Goal: Task Accomplishment & Management: Complete application form

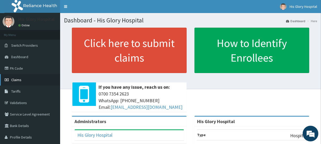
click at [20, 85] on link "Claims" at bounding box center [30, 80] width 60 height 12
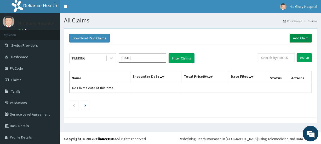
click at [290, 36] on link "Add Claim" at bounding box center [301, 38] width 22 height 9
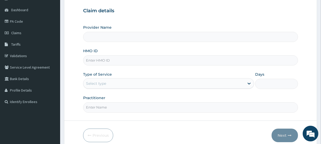
scroll to position [47, 0]
click at [114, 64] on input "HMO ID" at bounding box center [190, 60] width 215 height 10
type input "His Glory Hospital"
click at [132, 64] on input "HMO ID" at bounding box center [190, 60] width 215 height 10
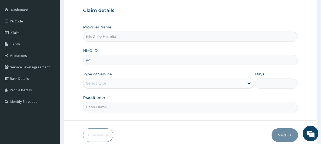
type input "y"
type input "YXD/10001/A"
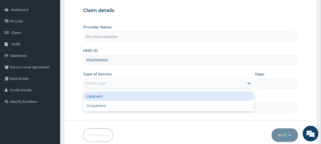
click at [150, 85] on div "Select type" at bounding box center [163, 83] width 161 height 8
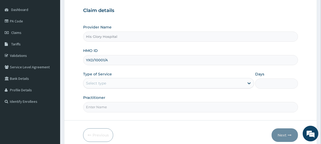
click at [144, 112] on input "Practitioner" at bounding box center [190, 107] width 215 height 10
click at [144, 110] on input "Practitioner" at bounding box center [190, 107] width 215 height 10
click at [144, 102] on input "Practitioner" at bounding box center [190, 107] width 215 height 10
type input "NNAMANI KINGSLEY"
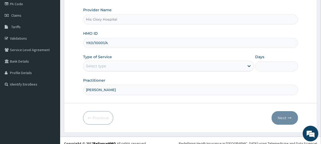
scroll to position [70, 0]
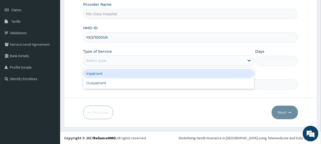
click at [126, 58] on div "Select type" at bounding box center [163, 61] width 161 height 8
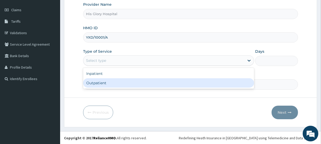
click at [126, 82] on div "Outpatient" at bounding box center [168, 82] width 171 height 9
type input "1"
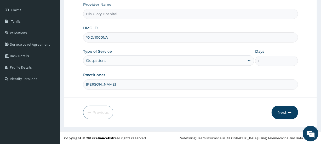
click at [282, 111] on button "Next" at bounding box center [285, 113] width 26 height 14
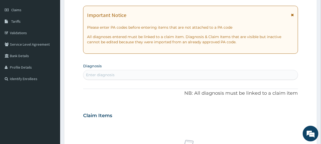
click at [294, 16] on div "Important Notice Please enter PA codes before entering items that are not attac…" at bounding box center [190, 30] width 215 height 48
click at [292, 15] on icon at bounding box center [292, 15] width 3 height 4
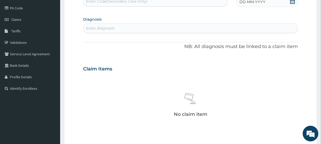
scroll to position [46, 0]
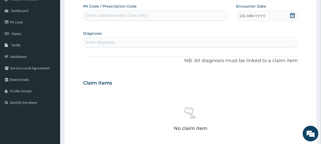
click at [292, 15] on icon at bounding box center [292, 15] width 5 height 5
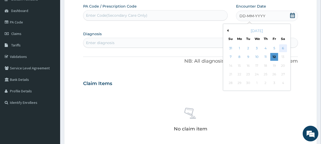
click at [281, 47] on div "6" at bounding box center [283, 48] width 8 height 8
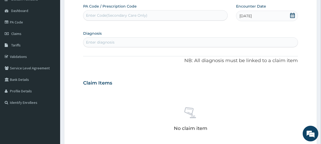
click at [89, 39] on div "Enter diagnosis" at bounding box center [190, 42] width 214 height 8
type input "MALARIA"
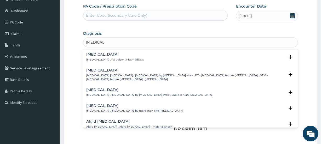
click at [107, 55] on h4 "Malaria" at bounding box center [115, 55] width 58 height 4
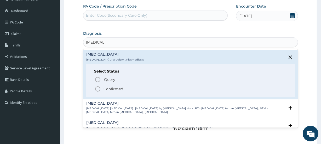
click at [103, 88] on span "Confirmed" at bounding box center [191, 89] width 192 height 6
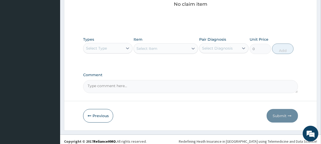
scroll to position [176, 0]
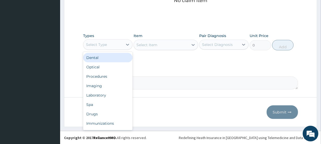
click at [122, 42] on div "Select Type" at bounding box center [103, 45] width 40 height 8
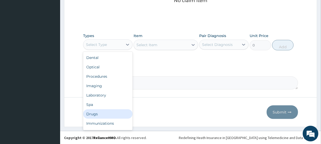
drag, startPoint x: 117, startPoint y: 114, endPoint x: 132, endPoint y: 97, distance: 22.7
click at [117, 114] on div "Drugs" at bounding box center [107, 114] width 49 height 9
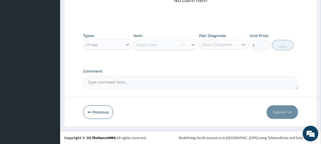
click at [181, 51] on div "Types option Drugs, selected. Select is focused ,type to refine list, press Dow…" at bounding box center [190, 42] width 215 height 22
click at [188, 45] on div "Select Item" at bounding box center [166, 45] width 64 height 10
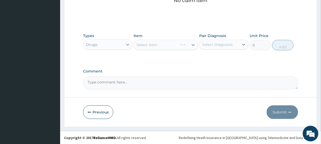
click at [188, 45] on div "Select Item" at bounding box center [166, 45] width 64 height 10
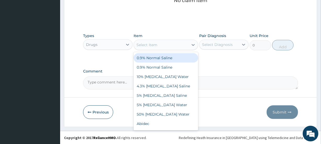
click at [188, 45] on div "Select Item" at bounding box center [161, 45] width 54 height 8
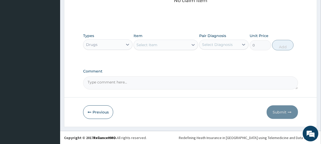
click at [188, 45] on div "Select Item" at bounding box center [161, 45] width 54 height 8
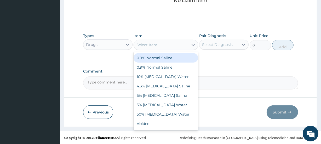
click at [188, 45] on div "Select Item" at bounding box center [161, 45] width 54 height 8
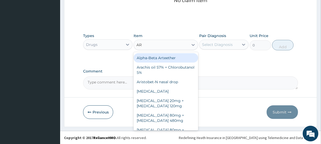
type input "ART"
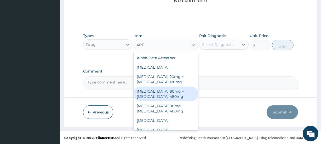
click at [180, 91] on div "Artemether 80mg + Lumefantrine 480mg" at bounding box center [166, 94] width 64 height 15
type input "500"
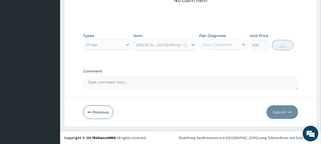
click at [231, 44] on div "Select Diagnosis" at bounding box center [217, 44] width 31 height 5
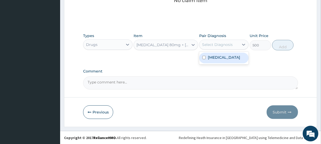
click at [227, 56] on div "Malaria" at bounding box center [223, 58] width 49 height 11
checkbox input "true"
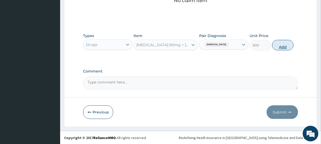
click at [278, 47] on button "Add" at bounding box center [282, 45] width 21 height 10
type input "0"
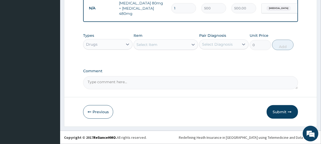
scroll to position [155, 0]
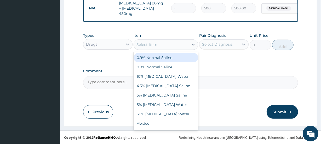
click at [168, 46] on div "Select Item" at bounding box center [161, 45] width 54 height 8
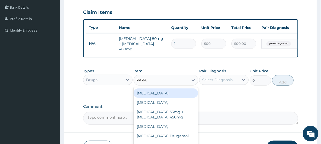
scroll to position [83, 0]
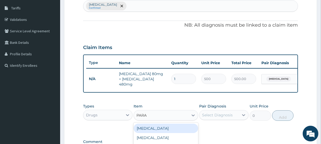
type input "PARA"
click at [190, 76] on input "1" at bounding box center [183, 79] width 25 height 10
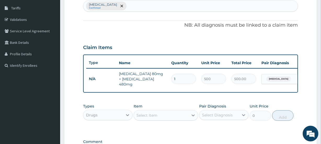
type input "0.00"
type input "6"
type input "3000.00"
type input "5"
type input "2500.00"
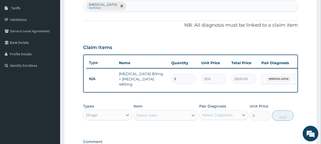
type input "4"
type input "2000.00"
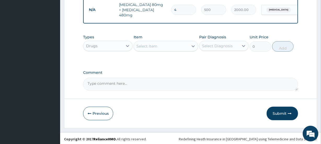
scroll to position [155, 0]
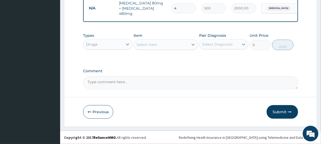
type input "4"
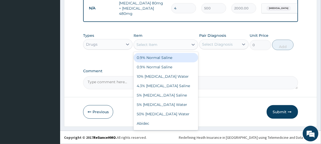
click at [181, 42] on div "Select Item" at bounding box center [161, 45] width 54 height 8
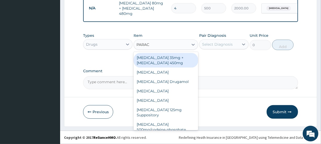
type input "PARACE"
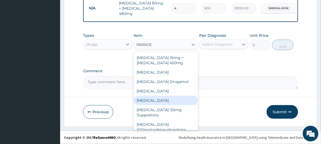
click at [172, 97] on div "Paracetamol" at bounding box center [166, 100] width 64 height 9
type input "30"
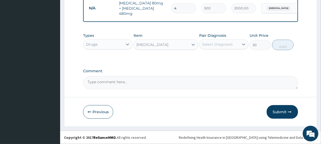
click at [220, 44] on div "Select Diagnosis" at bounding box center [217, 44] width 31 height 5
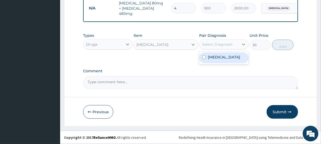
click at [221, 58] on label "Malaria" at bounding box center [224, 57] width 32 height 5
checkbox input "true"
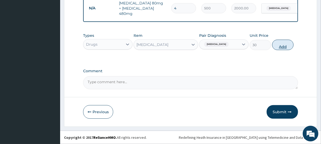
click at [282, 43] on button "Add" at bounding box center [282, 45] width 21 height 10
type input "0"
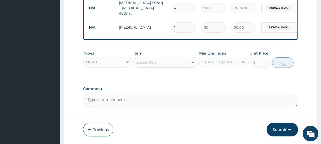
type input "18"
type input "540.00"
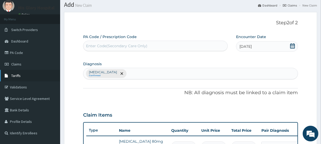
scroll to position [0, 0]
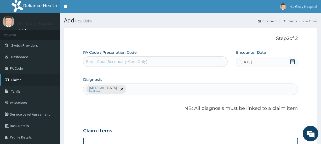
type input "18"
click at [17, 82] on span "Claims" at bounding box center [16, 80] width 10 height 5
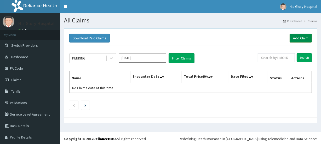
click at [298, 37] on link "Add Claim" at bounding box center [301, 38] width 22 height 9
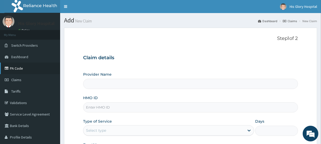
type input "His Glory Hospital"
click at [15, 68] on link "PA Code" at bounding box center [30, 69] width 60 height 12
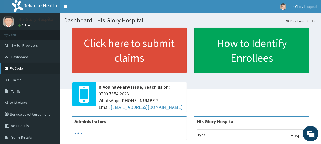
click at [25, 71] on link "PA Code" at bounding box center [30, 69] width 60 height 12
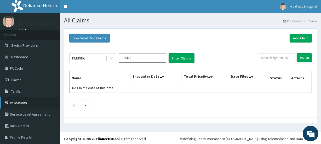
click at [15, 102] on link "Validations" at bounding box center [30, 103] width 60 height 12
click at [298, 37] on link "Add Claim" at bounding box center [301, 38] width 22 height 9
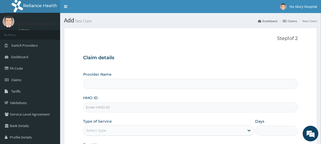
click at [104, 109] on input "HMO ID" at bounding box center [190, 108] width 215 height 10
type input "His Glory Hospital"
type input "EMT/10006/D"
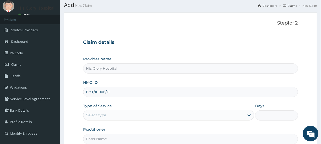
scroll to position [24, 0]
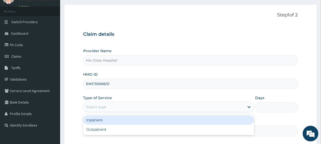
click at [117, 105] on div "Select type" at bounding box center [163, 107] width 161 height 8
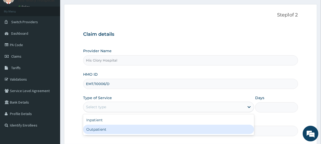
click at [114, 130] on div "Outpatient" at bounding box center [168, 129] width 171 height 9
type input "1"
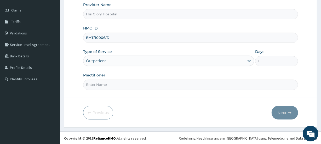
scroll to position [70, 0]
click at [125, 87] on input "Practitioner" at bounding box center [190, 85] width 215 height 10
type input "[PERSON_NAME]"
click at [283, 110] on button "Next" at bounding box center [285, 113] width 26 height 14
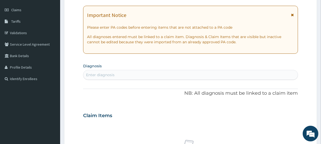
click at [293, 13] on icon at bounding box center [292, 15] width 3 height 4
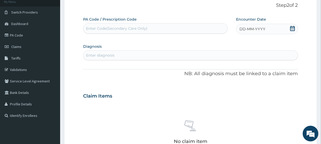
scroll to position [22, 0]
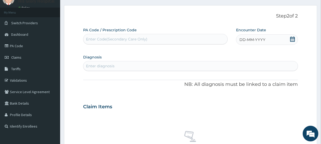
click at [280, 41] on div "DD-MM-YYYY" at bounding box center [267, 40] width 62 height 10
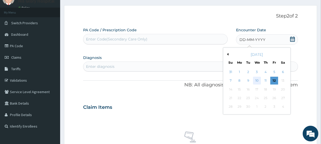
click at [257, 80] on div "10" at bounding box center [257, 81] width 8 height 8
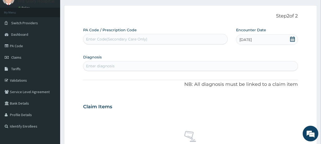
drag, startPoint x: 110, startPoint y: 59, endPoint x: 109, endPoint y: 62, distance: 3.5
click at [109, 58] on section "Diagnosis Enter diagnosis" at bounding box center [190, 62] width 215 height 18
click at [109, 64] on div "Enter diagnosis" at bounding box center [100, 66] width 29 height 5
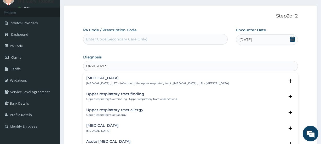
type input "UPPER RESP"
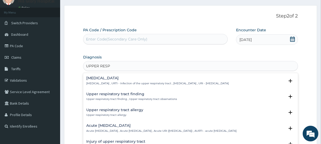
click at [119, 82] on p "Upper respiratory infection , URTI - Infection of the upper respiratory tract ,…" at bounding box center [157, 84] width 143 height 4
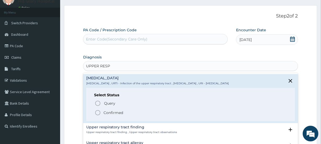
click at [111, 112] on p "Confirmed" at bounding box center [114, 112] width 20 height 5
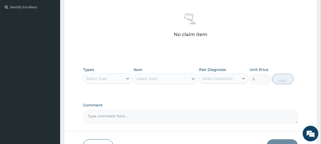
scroll to position [165, 0]
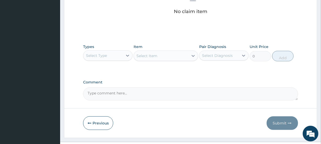
click at [112, 55] on div "Select Type" at bounding box center [103, 56] width 40 height 8
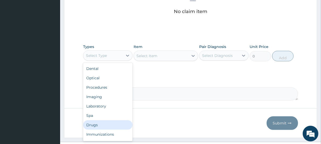
click at [119, 123] on div "Drugs" at bounding box center [107, 125] width 49 height 9
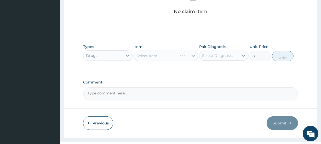
drag, startPoint x: 184, startPoint y: 50, endPoint x: 184, endPoint y: 54, distance: 3.2
click at [184, 52] on div "Select Item" at bounding box center [166, 56] width 64 height 10
click at [184, 54] on div "Select Item" at bounding box center [166, 56] width 64 height 10
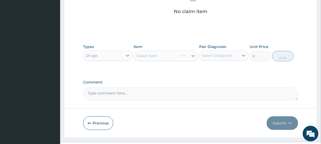
click at [184, 54] on div "Select Item" at bounding box center [166, 56] width 64 height 10
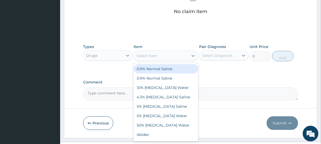
click at [184, 54] on div "Select Item" at bounding box center [161, 56] width 54 height 8
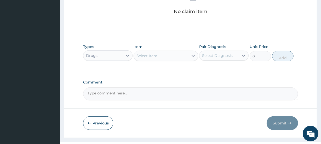
click at [184, 54] on div "Select Item" at bounding box center [161, 56] width 54 height 8
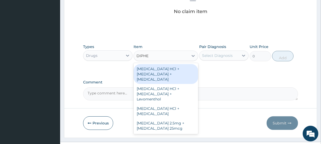
type input "DIPHEN"
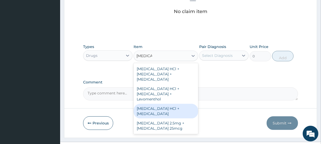
click at [174, 109] on div "Diphenhydramine HCl + Menthol" at bounding box center [166, 111] width 64 height 15
type input "1500"
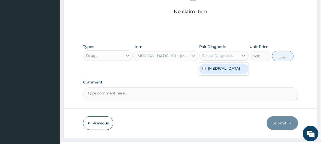
click at [220, 55] on div "Select Diagnosis" at bounding box center [217, 55] width 31 height 5
click at [220, 71] on label "Upper respiratory infection" at bounding box center [224, 68] width 32 height 5
checkbox input "true"
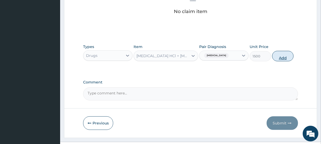
click at [288, 58] on button "Add" at bounding box center [282, 56] width 21 height 10
type input "0"
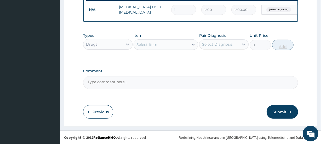
scroll to position [155, 0]
click at [152, 47] on div "Select Item" at bounding box center [147, 44] width 21 height 5
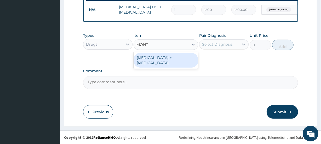
type input "MONTE"
click at [165, 60] on div "Montelukast + Levocetirizine Dihydrochloride" at bounding box center [166, 60] width 64 height 15
type input "2000"
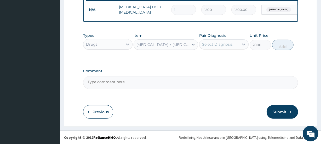
click at [218, 44] on div "Select Diagnosis" at bounding box center [217, 44] width 31 height 5
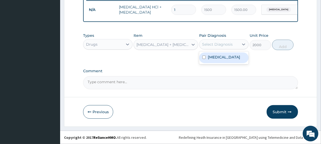
click at [220, 56] on label "Upper respiratory infection" at bounding box center [224, 57] width 32 height 5
checkbox input "true"
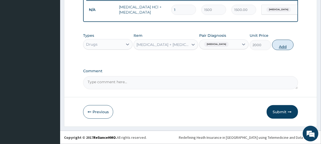
click at [280, 45] on button "Add" at bounding box center [282, 45] width 21 height 10
type input "0"
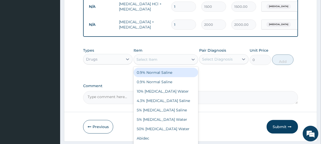
click at [172, 64] on div "Select Item" at bounding box center [161, 59] width 54 height 8
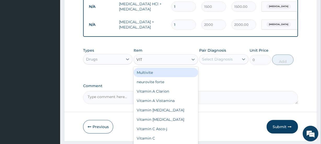
type input "VITA"
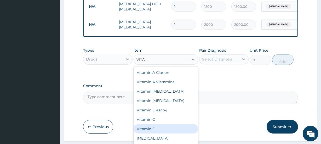
click at [177, 134] on div "Vitamin C" at bounding box center [166, 129] width 64 height 9
type input "30"
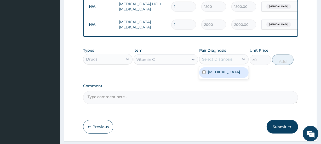
click at [235, 64] on div "Select Diagnosis" at bounding box center [220, 59] width 40 height 8
click at [233, 75] on label "Upper respiratory infection" at bounding box center [224, 72] width 32 height 5
checkbox input "true"
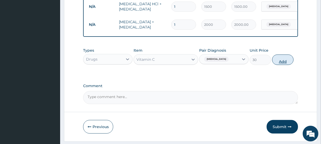
click at [278, 65] on button "Add" at bounding box center [282, 60] width 21 height 10
type input "0"
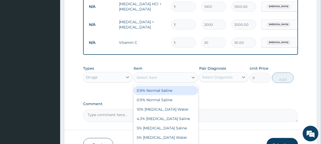
click at [154, 80] on div "Select Item" at bounding box center [147, 77] width 21 height 5
type input "VITA"
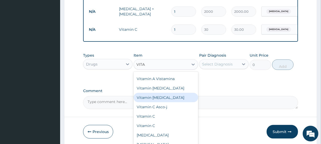
scroll to position [178, 0]
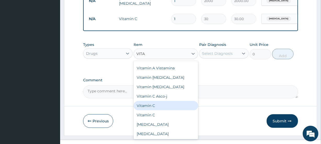
click at [162, 111] on div "Vitamin C" at bounding box center [166, 105] width 64 height 9
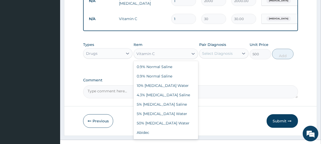
click at [166, 58] on div "Vitamin C" at bounding box center [161, 54] width 54 height 8
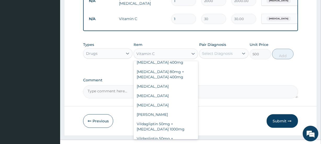
scroll to position [4190, 0]
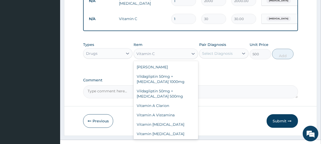
type input "0"
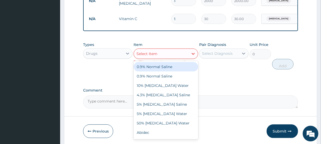
click at [171, 57] on div "Select Item" at bounding box center [161, 54] width 54 height 8
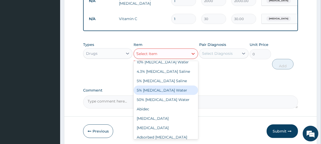
scroll to position [0, 0]
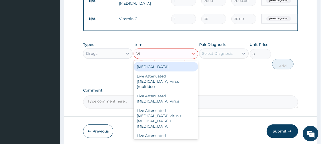
type input "VIT"
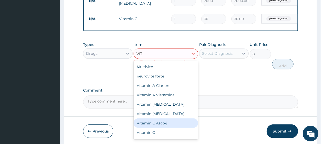
scroll to position [27, 0]
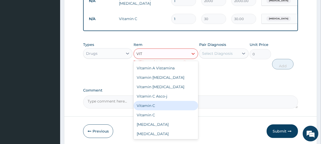
click at [145, 111] on div "Vitamin C" at bounding box center [166, 105] width 64 height 9
type input "500"
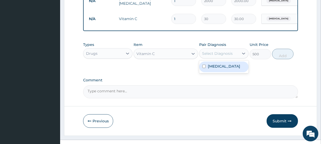
click at [205, 56] on div "Select Diagnosis" at bounding box center [217, 53] width 31 height 5
click at [210, 69] on label "Upper respiratory infection" at bounding box center [224, 66] width 32 height 5
checkbox input "true"
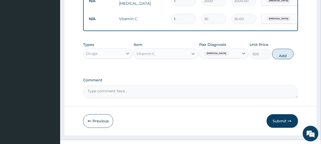
click at [271, 60] on div "Types Drugs Item Vitamin C Pair Diagnosis Upper respiratory infection Unit Pric…" at bounding box center [190, 51] width 215 height 22
click at [283, 59] on button "Add" at bounding box center [282, 54] width 21 height 10
type input "0"
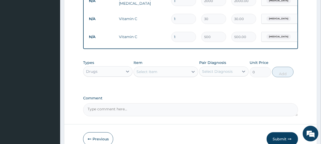
click at [282, 49] on div "Type Name Quantity Unit Price Total Price Pair Diagnosis Actions N/A Diphenhydr…" at bounding box center [190, 4] width 215 height 89
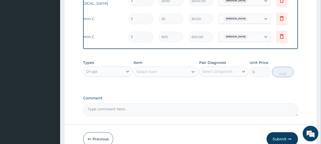
scroll to position [0, 47]
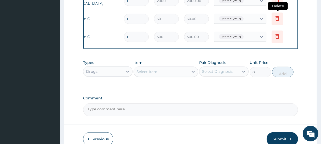
click at [280, 20] on icon at bounding box center [277, 18] width 6 height 6
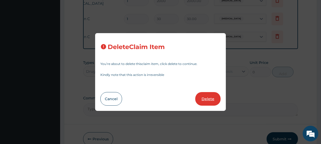
click at [207, 97] on button "Delete" at bounding box center [207, 99] width 25 height 14
type input "500"
type input "500.00"
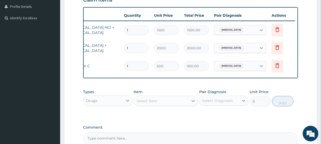
scroll to position [131, 0]
click at [107, 105] on div "Drugs" at bounding box center [103, 101] width 40 height 8
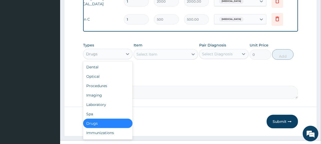
scroll to position [178, 0]
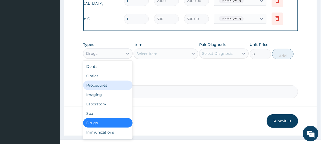
click at [107, 90] on div "Procedures" at bounding box center [107, 85] width 49 height 9
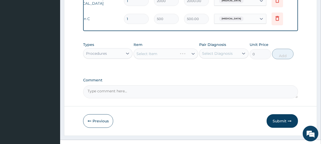
click at [175, 59] on div "Select Item" at bounding box center [166, 54] width 64 height 10
click at [176, 59] on div "Select Item" at bounding box center [166, 54] width 64 height 10
click at [185, 57] on div "Select Item" at bounding box center [166, 54] width 64 height 10
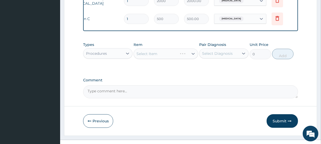
click at [186, 59] on div "Select Item" at bounding box center [166, 54] width 64 height 10
click at [186, 58] on div "Select Item" at bounding box center [161, 54] width 54 height 8
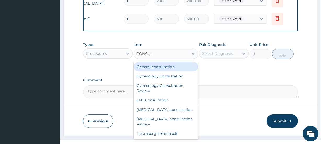
type input "CONSULT"
click at [176, 70] on div "General consultation" at bounding box center [166, 66] width 64 height 9
type input "4000"
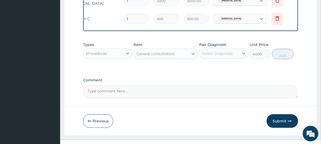
click at [222, 56] on div "Select Diagnosis" at bounding box center [217, 53] width 31 height 5
drag, startPoint x: 222, startPoint y: 75, endPoint x: 227, endPoint y: 65, distance: 11.1
click at [222, 69] on label "[MEDICAL_DATA]" at bounding box center [224, 66] width 32 height 5
checkbox input "true"
click at [283, 59] on button "Add" at bounding box center [282, 54] width 21 height 10
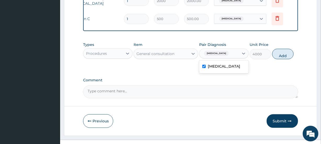
type input "0"
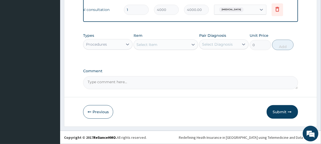
scroll to position [212, 0]
click at [287, 112] on button "Submit" at bounding box center [282, 112] width 31 height 14
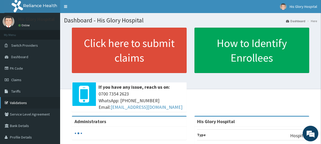
click at [26, 102] on link "Validations" at bounding box center [30, 103] width 60 height 12
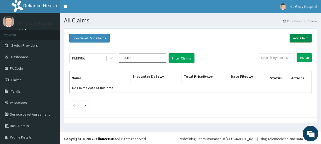
click at [290, 38] on link "Add Claim" at bounding box center [301, 38] width 22 height 9
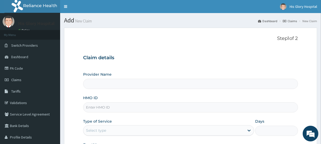
type input "His Glory Hospital"
click at [119, 107] on input "HMO ID" at bounding box center [190, 108] width 215 height 10
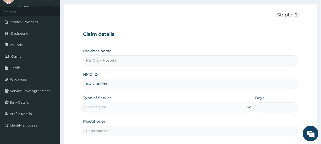
scroll to position [70, 0]
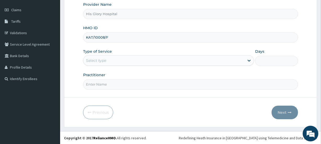
type input "KAT/10008/F"
click at [109, 56] on div "Select type" at bounding box center [168, 60] width 171 height 10
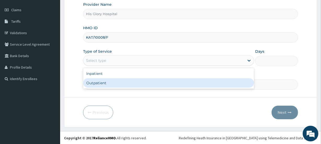
click at [114, 81] on div "Outpatient" at bounding box center [168, 82] width 171 height 9
type input "1"
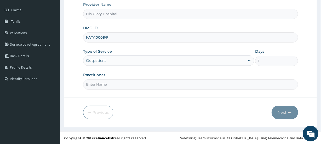
click at [115, 87] on input "Practitioner" at bounding box center [190, 85] width 215 height 10
type input "NWANKWO TOOCHUKWU"
click at [289, 112] on icon "button" at bounding box center [290, 113] width 4 height 4
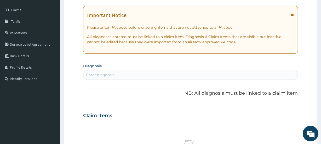
click at [292, 15] on icon at bounding box center [292, 15] width 3 height 4
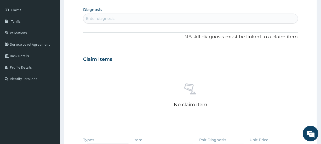
click at [115, 18] on div "Enter diagnosis" at bounding box center [190, 18] width 214 height 8
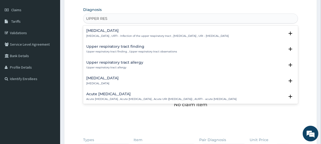
type input "UPPER RESP"
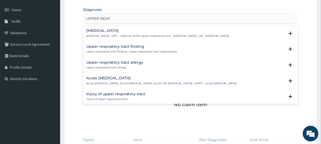
click at [123, 33] on div "Upper respiratory infection Upper respiratory infection , URTI - Infection of t…" at bounding box center [157, 33] width 143 height 9
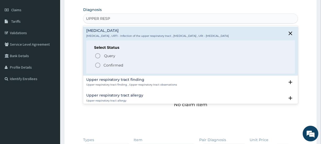
click at [115, 64] on p "Confirmed" at bounding box center [114, 65] width 20 height 5
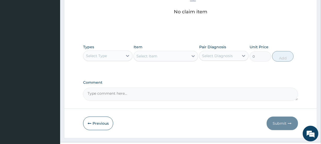
scroll to position [165, 0]
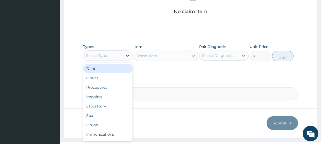
click at [124, 58] on div at bounding box center [127, 55] width 9 height 9
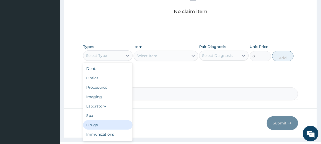
click at [112, 125] on div "Drugs" at bounding box center [107, 125] width 49 height 9
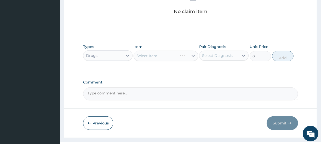
click at [184, 58] on div "Select Item" at bounding box center [166, 56] width 64 height 10
click at [187, 56] on div "Select Item" at bounding box center [166, 56] width 64 height 10
click at [190, 56] on div "Select Item" at bounding box center [166, 56] width 64 height 10
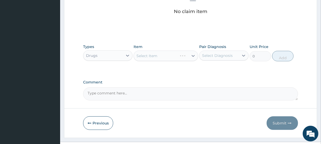
click at [190, 56] on div "Select Item" at bounding box center [166, 56] width 64 height 10
click at [190, 56] on div at bounding box center [193, 55] width 9 height 9
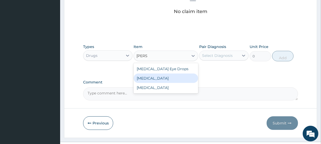
type input "LORAT"
click at [187, 84] on div "Loratadine Loratadine" at bounding box center [166, 73] width 64 height 21
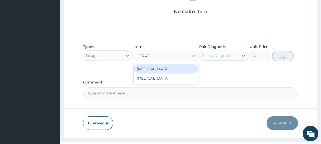
click at [178, 68] on div "Loratadine" at bounding box center [166, 68] width 64 height 9
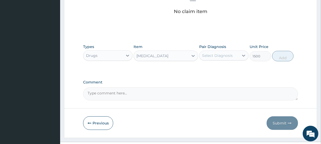
click at [177, 52] on div "Loratadine" at bounding box center [161, 56] width 54 height 8
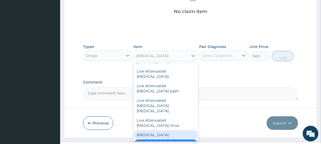
scroll to position [2646, 0]
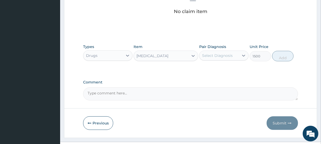
type input "100"
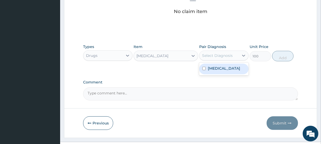
click at [222, 55] on div "Select Diagnosis" at bounding box center [217, 55] width 31 height 5
click at [224, 68] on label "Upper respiratory infection" at bounding box center [224, 68] width 32 height 5
checkbox input "true"
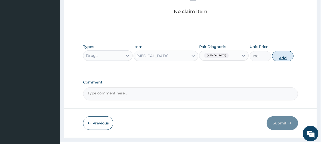
click at [283, 55] on button "Add" at bounding box center [282, 56] width 21 height 10
type input "0"
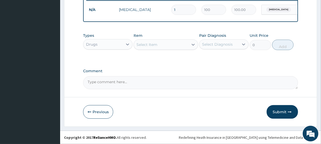
scroll to position [131, 0]
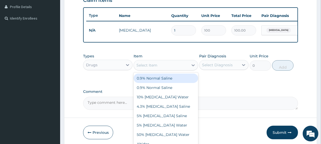
click at [173, 65] on div "Select Item" at bounding box center [161, 65] width 54 height 8
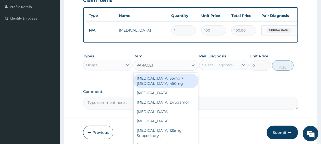
type input "PARACETA"
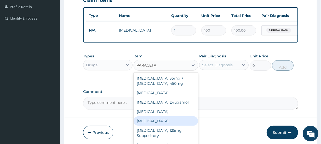
click at [162, 126] on div "Paracetamol" at bounding box center [166, 121] width 64 height 9
type input "30"
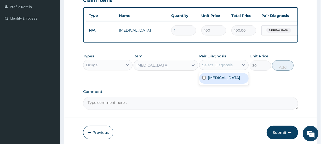
click at [223, 68] on div "Select Diagnosis" at bounding box center [217, 65] width 31 height 5
click at [225, 81] on label "Upper respiratory infection" at bounding box center [224, 77] width 32 height 5
checkbox input "true"
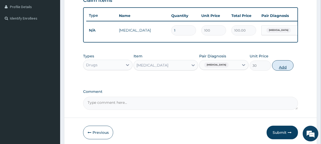
click at [283, 69] on button "Add" at bounding box center [282, 65] width 21 height 10
type input "0"
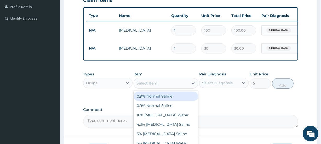
click at [184, 88] on div "Select Item" at bounding box center [161, 83] width 54 height 8
type input "VITAMIN"
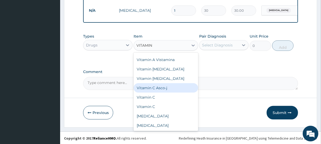
scroll to position [173, 0]
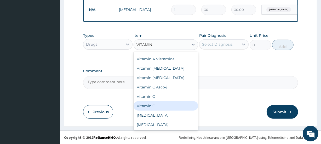
click at [167, 105] on div "Vitamin C" at bounding box center [166, 106] width 64 height 9
type input "30"
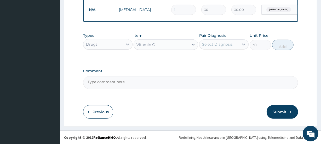
click at [219, 43] on div "Select Diagnosis" at bounding box center [217, 44] width 31 height 5
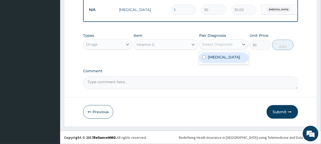
click at [222, 60] on label "Upper respiratory infection" at bounding box center [224, 57] width 32 height 5
checkbox input "true"
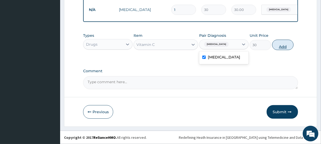
click at [288, 44] on button "Add" at bounding box center [282, 45] width 21 height 10
type input "0"
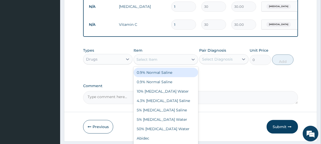
click at [168, 64] on div "Select Item" at bounding box center [161, 59] width 54 height 8
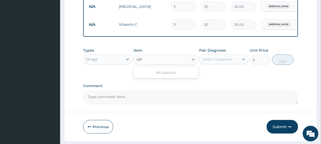
type input "U"
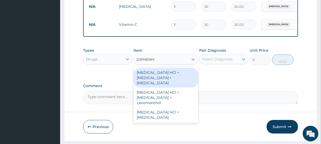
type input "DIPHENHY"
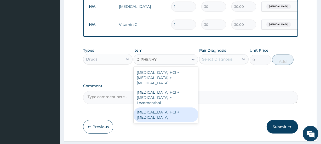
click at [177, 113] on div "Diphenhydramine HCl + Menthol" at bounding box center [166, 115] width 64 height 15
type input "1500"
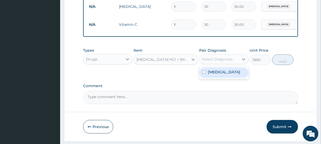
click at [203, 62] on div "Select Diagnosis" at bounding box center [217, 59] width 31 height 5
click at [205, 75] on div "Upper respiratory infection" at bounding box center [223, 72] width 49 height 11
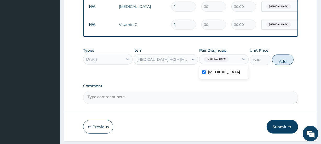
drag, startPoint x: 206, startPoint y: 79, endPoint x: 201, endPoint y: 74, distance: 6.3
click at [203, 74] on input "checkbox" at bounding box center [203, 72] width 3 height 3
checkbox input "false"
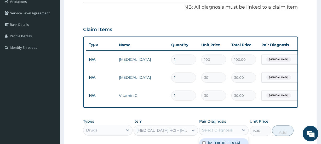
scroll to position [30, 0]
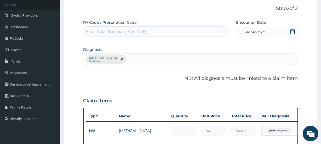
click at [158, 61] on div "Upper respiratory infection Confirmed" at bounding box center [190, 59] width 214 height 11
type input "COUGH"
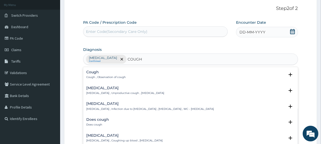
click at [112, 92] on p "Dry cough , Unproductive cough , Non-productive cough" at bounding box center [125, 94] width 78 height 4
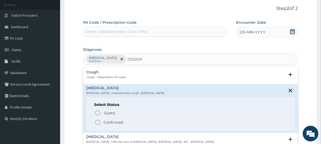
click at [118, 120] on span "Confirmed" at bounding box center [191, 123] width 192 height 6
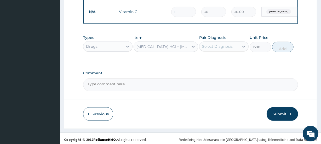
scroll to position [191, 0]
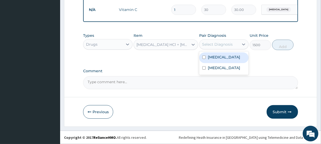
click at [215, 40] on div "Select Diagnosis" at bounding box center [223, 45] width 49 height 10
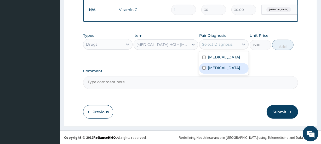
click at [224, 71] on label "Dry cough" at bounding box center [224, 67] width 32 height 5
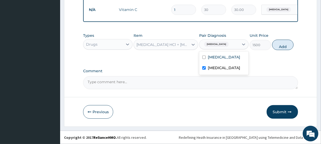
checkbox input "true"
click at [279, 46] on button "Add" at bounding box center [282, 45] width 21 height 10
type input "0"
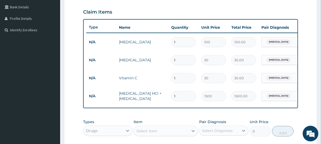
scroll to position [120, 0]
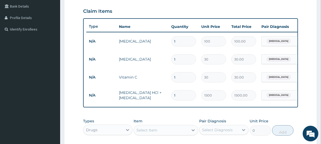
click at [190, 43] on input "1" at bounding box center [183, 41] width 25 height 10
type input "0.00"
type input "5"
type input "500.00"
type input "5"
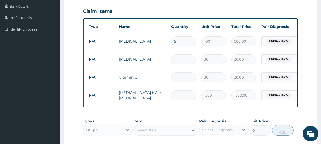
click at [189, 63] on input "1" at bounding box center [183, 59] width 25 height 10
type input "18"
type input "540.00"
type input "18"
click at [187, 80] on input "1" at bounding box center [183, 77] width 25 height 10
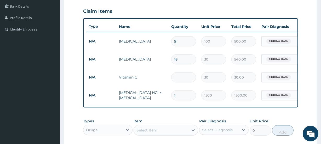
type input "0.00"
type input "7"
type input "210.00"
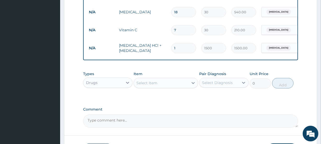
scroll to position [167, 0]
type input "7"
click at [103, 86] on div "Drugs" at bounding box center [103, 82] width 40 height 8
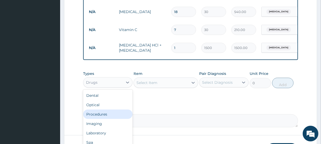
click at [106, 117] on div "Procedures" at bounding box center [107, 114] width 49 height 9
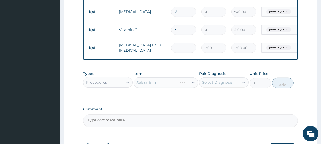
click at [167, 79] on div "Item Select Item" at bounding box center [166, 79] width 64 height 17
click at [170, 82] on div "Item Select Item" at bounding box center [166, 79] width 64 height 17
click at [170, 84] on div "Select Item" at bounding box center [166, 83] width 64 height 10
click at [184, 88] on div "Select Item" at bounding box center [166, 83] width 64 height 10
click at [186, 86] on div "Select Item" at bounding box center [166, 83] width 64 height 10
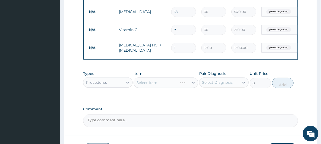
click at [186, 86] on div "Select Item" at bounding box center [166, 83] width 64 height 10
click at [185, 84] on div "Select Item" at bounding box center [166, 83] width 64 height 10
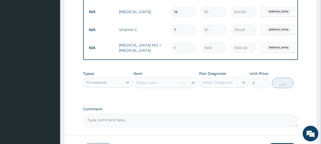
click at [185, 84] on div "Select Item" at bounding box center [166, 83] width 64 height 10
click at [185, 86] on div "Select Item" at bounding box center [166, 83] width 64 height 10
click at [187, 86] on div "Select Item" at bounding box center [166, 83] width 64 height 10
click at [196, 87] on div "Select Item" at bounding box center [166, 83] width 64 height 10
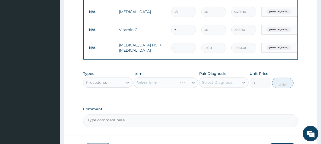
click at [194, 86] on div "Select Item" at bounding box center [166, 83] width 64 height 10
click at [183, 88] on div "Select Item" at bounding box center [166, 83] width 64 height 10
click at [185, 88] on div "Select Item" at bounding box center [166, 83] width 64 height 10
click at [186, 88] on div "Select Item" at bounding box center [166, 83] width 64 height 10
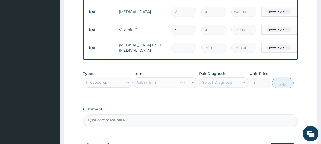
click at [193, 85] on div "Select Item" at bounding box center [166, 83] width 64 height 10
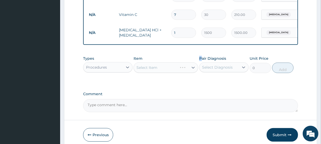
scroll to position [138, 0]
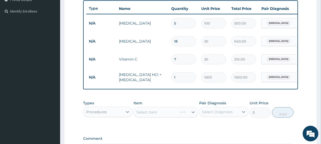
click at [180, 111] on div "Select Item" at bounding box center [166, 112] width 64 height 10
click at [195, 117] on div "Select Item" at bounding box center [166, 112] width 64 height 10
click at [171, 117] on div "Select Item" at bounding box center [166, 112] width 64 height 10
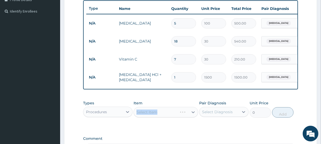
drag, startPoint x: 171, startPoint y: 117, endPoint x: 171, endPoint y: 113, distance: 4.2
click at [171, 117] on div "Select Item" at bounding box center [166, 112] width 64 height 10
click at [171, 113] on div "Select Item" at bounding box center [166, 112] width 64 height 10
click at [169, 113] on div "Select Item" at bounding box center [166, 112] width 64 height 10
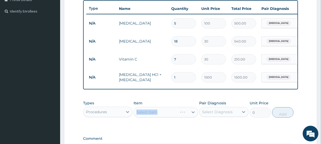
click at [169, 113] on div "Select Item" at bounding box center [166, 112] width 64 height 10
click at [170, 116] on div "Select Item" at bounding box center [166, 112] width 64 height 10
click at [180, 118] on div "Select Item" at bounding box center [166, 112] width 64 height 10
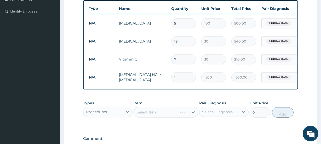
click at [183, 117] on div "Select Item" at bounding box center [166, 112] width 64 height 10
click at [186, 116] on div "Select Item" at bounding box center [166, 112] width 64 height 10
click at [190, 115] on div "Select Item" at bounding box center [166, 112] width 64 height 10
click at [191, 117] on div "Select Item" at bounding box center [166, 112] width 64 height 10
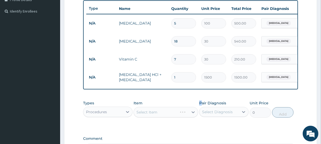
click at [191, 117] on div "Select Item" at bounding box center [166, 112] width 64 height 10
drag, startPoint x: 191, startPoint y: 117, endPoint x: 189, endPoint y: 118, distance: 2.8
click at [189, 118] on div "Select Item" at bounding box center [166, 112] width 64 height 10
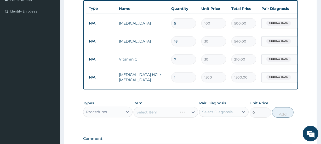
click at [121, 134] on div "PA Code / Prescription Code Enter Code(Secondary Care Only) Encounter Date DD-M…" at bounding box center [190, 34] width 215 height 245
click at [143, 115] on div "Select Item" at bounding box center [166, 112] width 64 height 10
drag, startPoint x: 147, startPoint y: 114, endPoint x: 182, endPoint y: 107, distance: 36.3
click at [151, 115] on div "Select Item" at bounding box center [166, 112] width 64 height 10
click at [191, 107] on div "Item Select Item" at bounding box center [166, 109] width 64 height 17
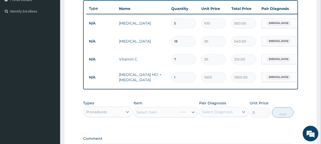
click at [184, 121] on div "Types Procedures Item Select Item Pair Diagnosis Select Diagnosis Unit Price 0 …" at bounding box center [190, 109] width 215 height 22
click at [184, 118] on div "Select Item" at bounding box center [166, 112] width 64 height 10
click at [184, 117] on div "Select Item" at bounding box center [166, 112] width 64 height 10
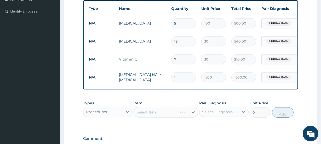
scroll to position [185, 0]
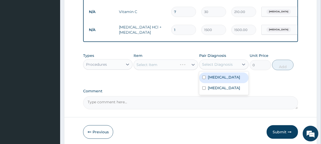
drag, startPoint x: 204, startPoint y: 69, endPoint x: 203, endPoint y: 64, distance: 4.9
click at [204, 66] on div "Select Diagnosis" at bounding box center [217, 64] width 31 height 5
click at [198, 69] on div "Select Item" at bounding box center [166, 65] width 64 height 10
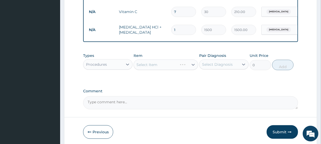
click at [196, 70] on div "Select Item" at bounding box center [166, 65] width 64 height 10
click at [202, 69] on div "Select Diagnosis" at bounding box center [220, 64] width 40 height 8
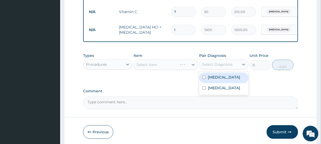
click at [234, 80] on label "Upper respiratory infection" at bounding box center [224, 77] width 32 height 5
checkbox input "true"
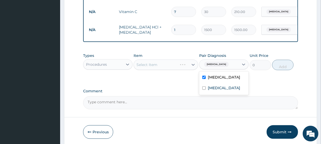
click at [165, 70] on div "Select Item" at bounding box center [166, 65] width 64 height 10
click at [167, 67] on div "Select Item" at bounding box center [166, 65] width 64 height 10
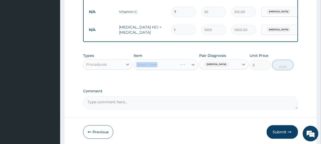
click at [167, 67] on div "Select Item" at bounding box center [166, 65] width 64 height 10
click at [186, 67] on div "Select Item" at bounding box center [166, 65] width 64 height 10
click at [190, 70] on div "Select Item" at bounding box center [166, 65] width 64 height 10
click at [191, 70] on div "Select Item" at bounding box center [166, 65] width 64 height 10
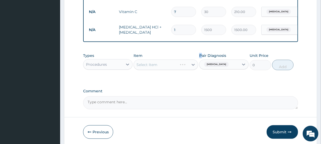
click at [191, 70] on div "Select Item" at bounding box center [166, 65] width 64 height 10
click at [197, 81] on div "Types Procedures Item Select Item Pair Diagnosis Upper respiratory infection Un…" at bounding box center [190, 65] width 215 height 30
click at [195, 70] on div "Select Item" at bounding box center [166, 65] width 64 height 10
click at [181, 70] on div "Select Item" at bounding box center [166, 65] width 64 height 10
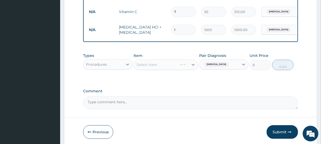
click at [182, 68] on div "Select Item" at bounding box center [166, 65] width 64 height 10
click at [182, 67] on div "Select Item" at bounding box center [166, 65] width 64 height 10
click at [181, 67] on div "Select Item" at bounding box center [166, 65] width 64 height 10
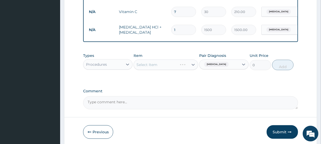
click at [181, 67] on div "Select Item" at bounding box center [166, 65] width 64 height 10
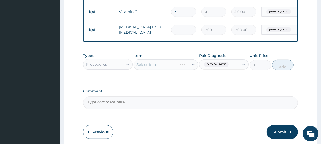
click at [181, 67] on div "Select Item" at bounding box center [166, 65] width 64 height 10
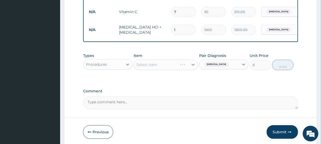
click at [188, 68] on div "Select Item" at bounding box center [166, 65] width 64 height 10
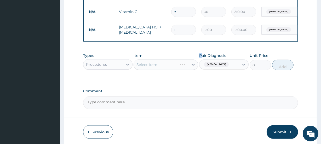
click at [188, 68] on div "Select Item" at bounding box center [166, 65] width 64 height 10
click at [194, 67] on div "Select Item" at bounding box center [166, 65] width 64 height 10
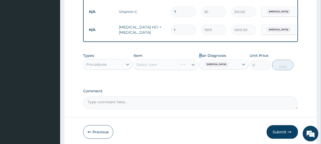
click at [194, 67] on div "Select Item" at bounding box center [166, 65] width 64 height 10
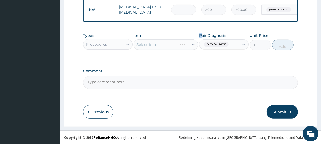
scroll to position [209, 0]
click at [179, 45] on div "Select Item" at bounding box center [166, 45] width 64 height 10
click at [187, 43] on div "Select Item" at bounding box center [166, 45] width 64 height 10
click at [188, 43] on div "Select Item" at bounding box center [166, 45] width 64 height 10
click at [167, 50] on div "Item Select Item" at bounding box center [166, 41] width 64 height 17
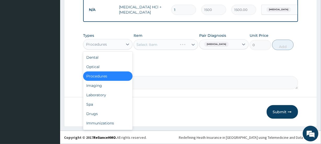
click at [118, 47] on div "Procedures" at bounding box center [103, 44] width 40 height 8
click at [120, 79] on div "Procedures" at bounding box center [107, 76] width 49 height 9
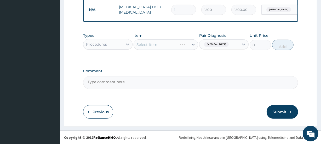
click at [173, 48] on div "Select Item" at bounding box center [166, 45] width 64 height 10
click at [193, 43] on div "Select Item" at bounding box center [166, 45] width 64 height 10
click at [193, 45] on div "Select Item" at bounding box center [166, 45] width 64 height 10
click at [193, 46] on div "Select Item" at bounding box center [166, 45] width 64 height 10
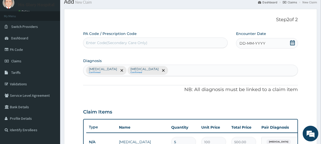
scroll to position [0, 0]
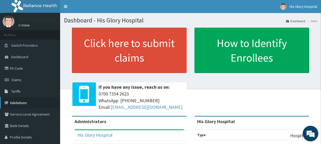
drag, startPoint x: 76, startPoint y: 1, endPoint x: 0, endPoint y: 98, distance: 123.6
click at [0, 98] on link "Validations" at bounding box center [30, 103] width 60 height 12
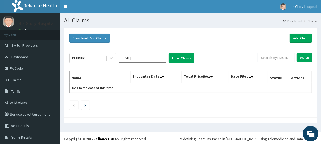
click at [68, 47] on div "PENDING [DATE] Filter Claims Search Name Encounter Date Total Price(₦) Date Fil…" at bounding box center [191, 81] width 248 height 70
click at [292, 37] on link "Add Claim" at bounding box center [301, 38] width 22 height 9
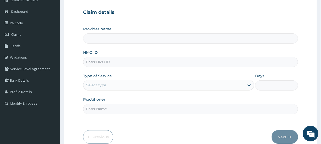
scroll to position [47, 0]
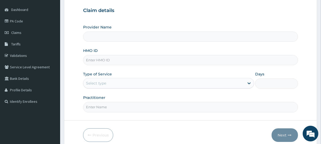
click at [141, 62] on input "HMO ID" at bounding box center [190, 60] width 215 height 10
type input "His Glory Hospital"
type input "KAT/10008/F"
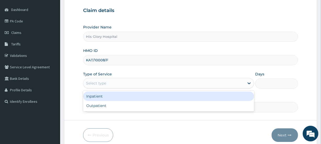
click at [119, 84] on div "Select type" at bounding box center [163, 83] width 161 height 8
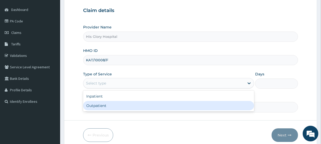
click at [119, 104] on div "Outpatient" at bounding box center [168, 105] width 171 height 9
type input "1"
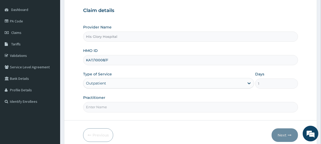
click at [119, 104] on input "Practitioner" at bounding box center [190, 107] width 215 height 10
type input "[PERSON_NAME]"
click at [293, 137] on button "Next" at bounding box center [285, 136] width 26 height 14
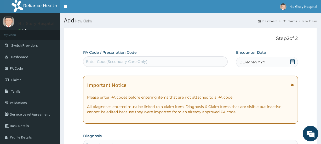
click at [294, 86] on icon at bounding box center [292, 85] width 3 height 4
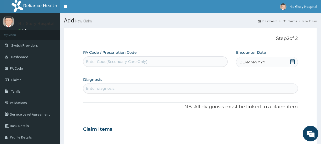
click at [274, 64] on div "DD-MM-YYYY" at bounding box center [267, 62] width 62 height 10
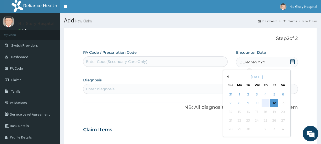
click at [264, 102] on div "11" at bounding box center [266, 104] width 8 height 8
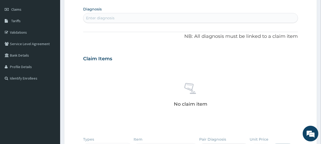
scroll to position [71, 0]
click at [102, 14] on div "Enter diagnosis" at bounding box center [190, 17] width 214 height 8
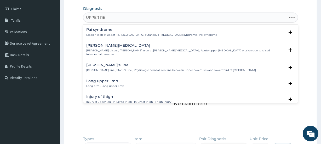
type input "UPPER RES"
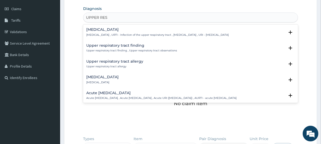
click at [111, 33] on p "Upper respiratory infection , URTI - Infection of the upper respiratory tract ,…" at bounding box center [157, 35] width 143 height 4
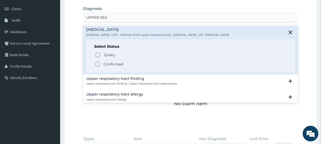
click at [114, 63] on p "Confirmed" at bounding box center [114, 64] width 20 height 5
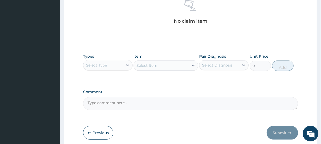
scroll to position [166, 0]
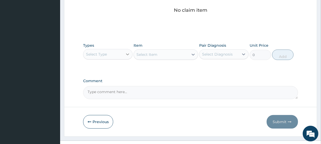
click at [126, 58] on div at bounding box center [127, 54] width 9 height 9
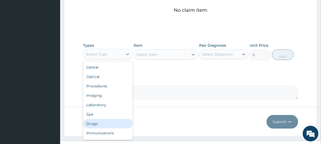
click at [117, 123] on div "Drugs" at bounding box center [107, 123] width 49 height 9
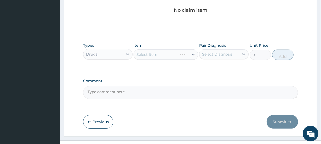
click at [189, 55] on div "Select Item" at bounding box center [166, 54] width 64 height 10
click at [185, 53] on div "Select Item" at bounding box center [166, 54] width 64 height 10
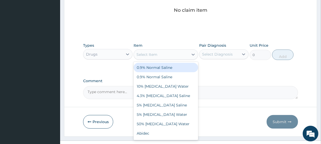
click at [185, 53] on div "Select Item" at bounding box center [161, 54] width 54 height 8
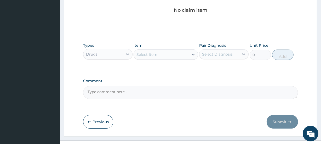
click at [185, 53] on div "Select Item" at bounding box center [161, 54] width 54 height 8
type input "LORAT"
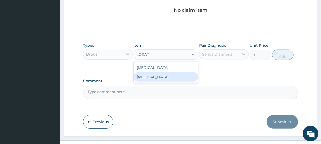
click at [167, 80] on div "Loratadine" at bounding box center [166, 76] width 64 height 9
type input "100"
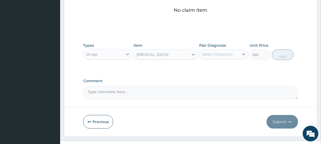
click at [209, 56] on div "Select Diagnosis" at bounding box center [217, 54] width 31 height 5
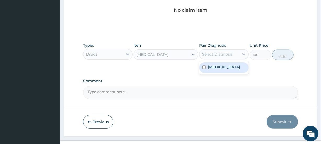
click at [210, 68] on label "Upper respiratory infection" at bounding box center [224, 67] width 32 height 5
checkbox input "true"
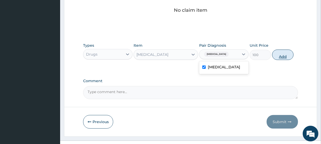
click at [282, 56] on button "Add" at bounding box center [282, 55] width 21 height 10
type input "0"
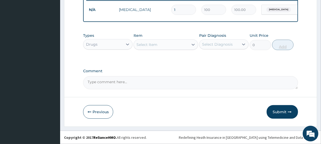
scroll to position [155, 0]
click at [188, 44] on div "Select Item" at bounding box center [161, 45] width 54 height 8
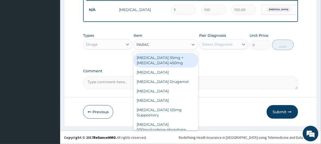
type input "PARACE"
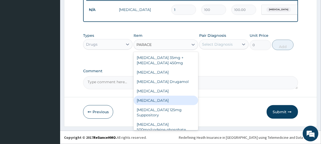
click at [179, 102] on div "[MEDICAL_DATA]" at bounding box center [166, 100] width 64 height 9
type input "30"
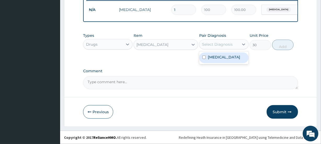
click at [225, 46] on div "Select Diagnosis" at bounding box center [217, 44] width 31 height 5
click at [224, 59] on label "[MEDICAL_DATA]" at bounding box center [224, 57] width 32 height 5
checkbox input "true"
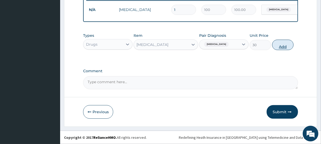
click at [284, 44] on button "Add" at bounding box center [282, 45] width 21 height 10
type input "0"
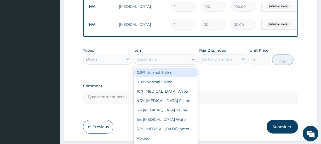
click at [175, 64] on div "Select Item" at bounding box center [161, 59] width 54 height 8
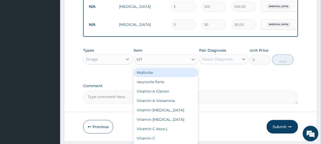
type input "VITA"
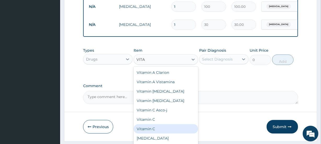
click at [165, 134] on div "Vitamin C" at bounding box center [166, 129] width 64 height 9
type input "30"
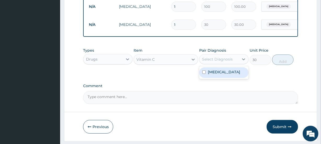
click at [233, 60] on div "Select Diagnosis" at bounding box center [220, 59] width 40 height 8
drag, startPoint x: 234, startPoint y: 76, endPoint x: 243, endPoint y: 76, distance: 8.9
click at [235, 75] on label "Upper respiratory infection" at bounding box center [224, 72] width 32 height 5
checkbox input "true"
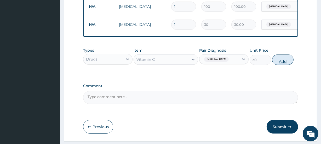
click at [282, 63] on button "Add" at bounding box center [282, 60] width 21 height 10
type input "0"
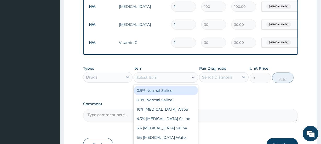
click at [176, 81] on div "Select Item" at bounding box center [161, 78] width 54 height 8
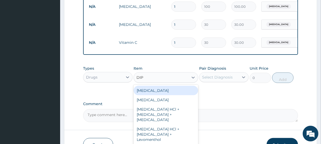
type input "DIPH"
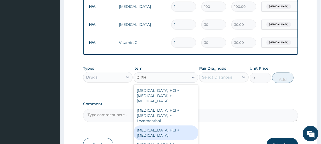
click at [167, 136] on div "Diphenhydramine HCl + Menthol" at bounding box center [166, 133] width 64 height 15
type input "1500"
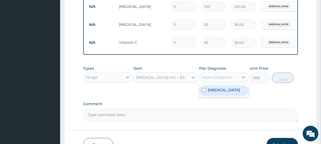
click at [221, 80] on div "Select Diagnosis" at bounding box center [217, 77] width 31 height 5
click at [222, 93] on label "Upper respiratory infection" at bounding box center [224, 90] width 32 height 5
checkbox input "true"
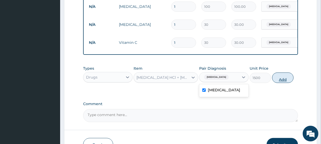
click at [279, 82] on button "Add" at bounding box center [282, 78] width 21 height 10
type input "0"
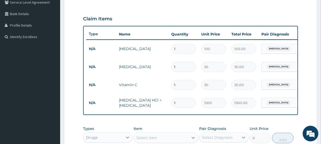
scroll to position [107, 0]
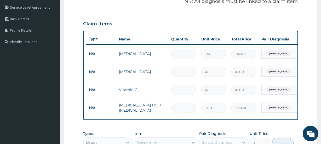
click at [178, 52] on input "1" at bounding box center [183, 54] width 25 height 10
type input "0.00"
type input "5"
type input "500.00"
type input "5"
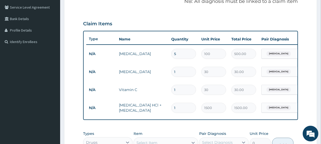
click at [192, 72] on input "1" at bounding box center [183, 72] width 25 height 10
type input "18"
type input "540.00"
type input "18"
click at [186, 94] on input "1" at bounding box center [183, 90] width 25 height 10
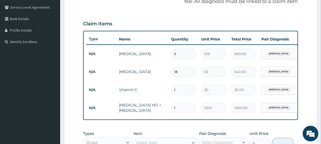
type input "14"
type input "420.00"
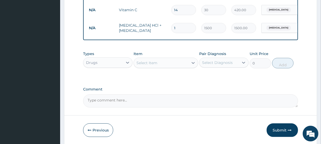
scroll to position [202, 0]
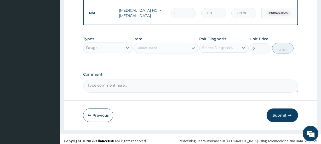
type input "14"
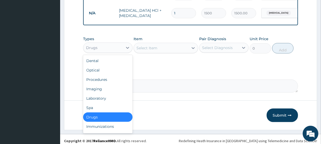
click at [115, 49] on div "Drugs" at bounding box center [103, 48] width 40 height 8
click at [119, 85] on div "Procedures" at bounding box center [107, 79] width 49 height 9
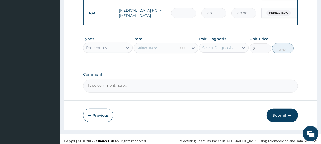
click at [177, 53] on div "Select Item" at bounding box center [166, 48] width 64 height 10
click at [178, 51] on div "Select Item" at bounding box center [166, 48] width 64 height 10
click at [187, 51] on div "Select Item" at bounding box center [166, 48] width 64 height 10
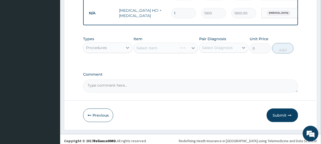
click at [175, 53] on div "Select Item" at bounding box center [166, 48] width 64 height 10
click at [175, 51] on div "Select Item" at bounding box center [166, 48] width 64 height 10
click at [175, 51] on div "Select Item" at bounding box center [155, 48] width 43 height 8
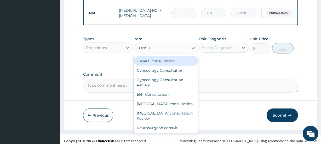
type input "CONSULT"
click at [182, 65] on div "General consultation" at bounding box center [166, 61] width 64 height 9
type input "4000"
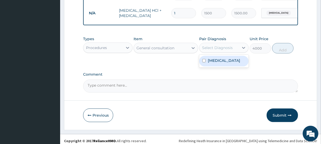
click at [226, 50] on div "Select Diagnosis" at bounding box center [217, 47] width 31 height 5
click at [226, 63] on label "Upper respiratory infection" at bounding box center [224, 60] width 32 height 5
checkbox input "true"
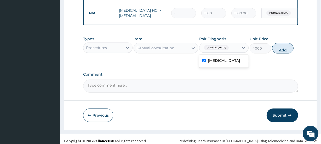
click at [288, 47] on button "Add" at bounding box center [282, 48] width 21 height 10
type input "0"
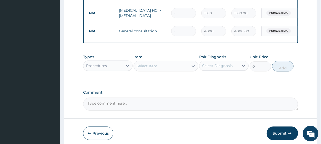
click at [270, 137] on button "Submit" at bounding box center [282, 134] width 31 height 14
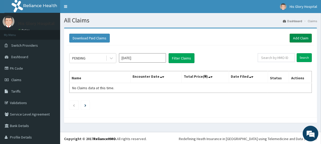
click at [303, 40] on link "Add Claim" at bounding box center [301, 38] width 22 height 9
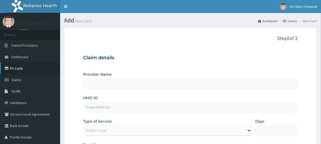
click at [31, 69] on link "PA Code" at bounding box center [30, 69] width 60 height 12
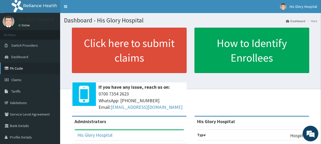
click at [15, 71] on link "PA Code" at bounding box center [30, 69] width 60 height 12
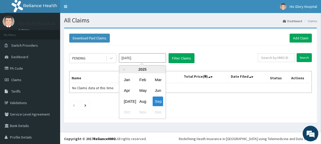
click at [143, 57] on input "[DATE]" at bounding box center [142, 57] width 47 height 9
click at [143, 97] on div "Aug" at bounding box center [142, 102] width 10 height 10
type input "[DATE]"
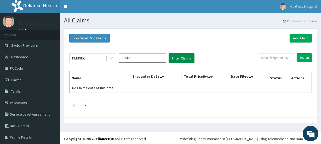
click at [179, 58] on button "Filter Claims" at bounding box center [182, 58] width 26 height 10
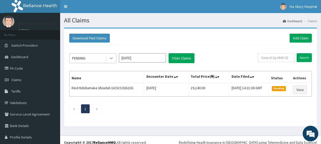
click at [107, 60] on div at bounding box center [111, 58] width 9 height 9
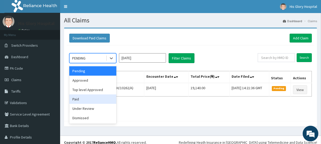
click at [109, 99] on div "Paid" at bounding box center [92, 99] width 47 height 9
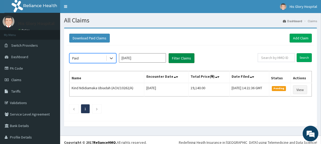
click at [184, 57] on button "Filter Claims" at bounding box center [182, 58] width 26 height 10
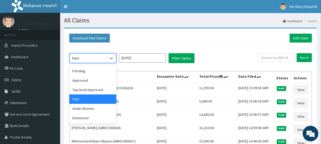
click at [95, 62] on div "Paid" at bounding box center [88, 58] width 36 height 8
click at [91, 108] on div "Under Review" at bounding box center [92, 108] width 47 height 9
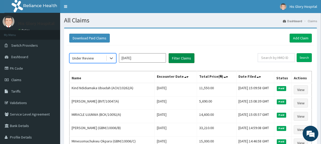
click at [178, 60] on button "Filter Claims" at bounding box center [182, 58] width 26 height 10
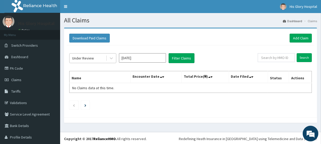
click at [89, 59] on div "Under Review" at bounding box center [83, 58] width 22 height 5
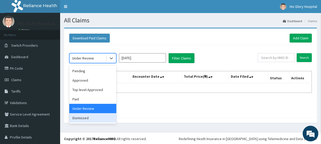
click at [97, 117] on div "Dismissed" at bounding box center [92, 118] width 47 height 9
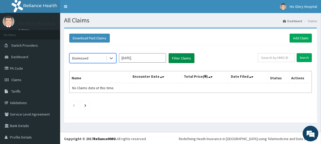
click at [184, 55] on button "Filter Claims" at bounding box center [182, 58] width 26 height 10
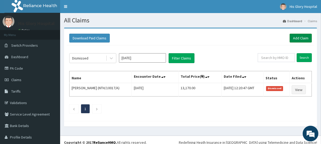
click at [300, 37] on link "Add Claim" at bounding box center [301, 38] width 22 height 9
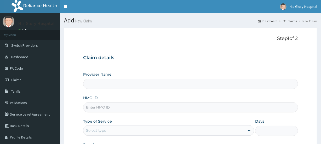
scroll to position [24, 0]
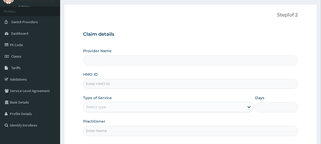
click at [106, 85] on input "HMO ID" at bounding box center [190, 84] width 215 height 10
type input "His Glory Hospital"
type input "KAT/10008/D"
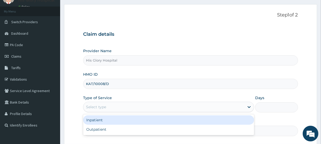
click at [130, 110] on div "Select type" at bounding box center [163, 107] width 161 height 8
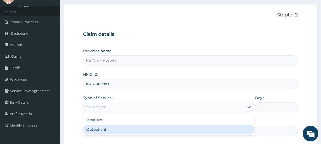
click at [122, 132] on div "Outpatient" at bounding box center [168, 129] width 171 height 9
type input "1"
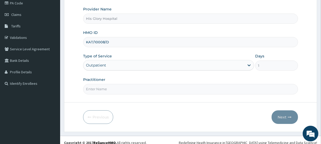
scroll to position [70, 0]
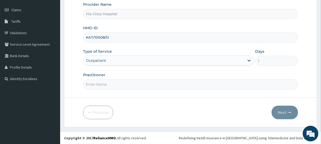
click at [147, 87] on input "Practitioner" at bounding box center [190, 85] width 215 height 10
type input "NWANKWO TOOCHUKWU"
click at [291, 113] on icon "button" at bounding box center [290, 113] width 4 height 4
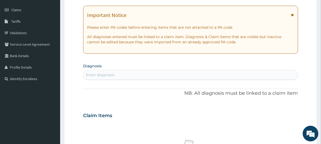
click at [293, 15] on icon at bounding box center [292, 15] width 3 height 4
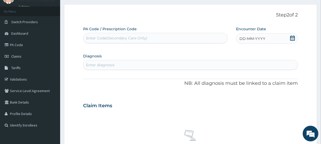
scroll to position [22, 0]
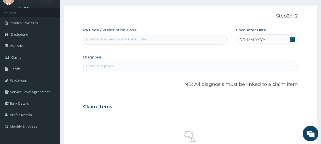
click at [274, 42] on div "DD-MM-YYYY" at bounding box center [267, 40] width 62 height 10
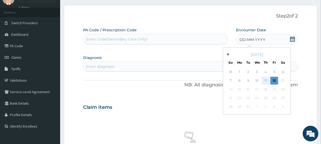
click at [268, 81] on div "11" at bounding box center [266, 81] width 8 height 8
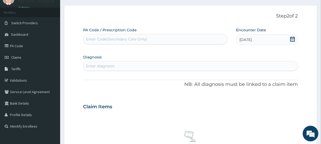
click at [97, 64] on div "Enter diagnosis" at bounding box center [100, 66] width 29 height 5
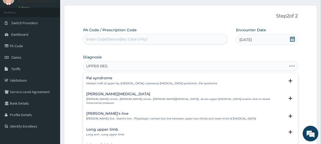
type input "UPPER RESP"
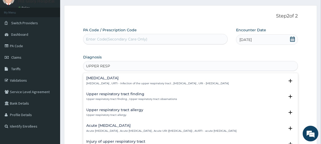
click at [94, 84] on p "Upper respiratory infection , URTI - Infection of the upper respiratory tract ,…" at bounding box center [157, 84] width 143 height 4
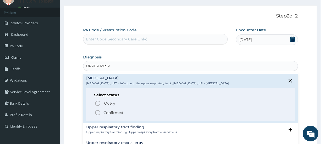
click at [95, 112] on icon "status option filled" at bounding box center [98, 113] width 6 height 6
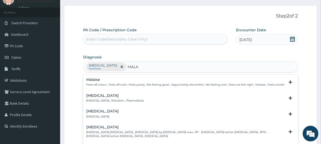
type input "MALAR"
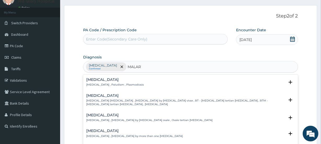
click at [110, 84] on p "Malaria , Paludism , Plasmodiosis" at bounding box center [115, 85] width 58 height 4
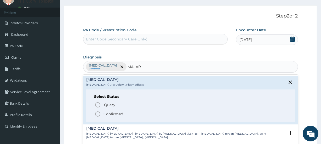
click at [109, 114] on p "Confirmed" at bounding box center [114, 114] width 20 height 5
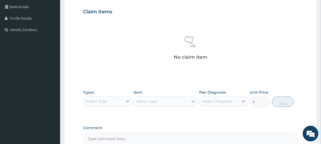
scroll to position [165, 0]
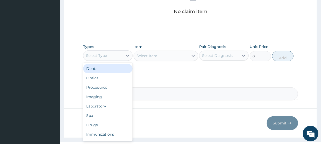
click at [121, 59] on div "Select Type" at bounding box center [103, 56] width 40 height 8
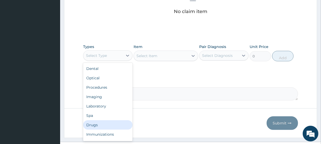
click at [121, 121] on div "Drugs" at bounding box center [107, 125] width 49 height 9
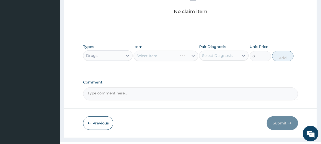
click at [194, 53] on div "Select Item" at bounding box center [166, 56] width 64 height 10
click at [187, 55] on div "Select Item" at bounding box center [166, 56] width 64 height 10
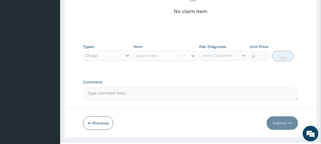
click at [187, 54] on div "Select Item" at bounding box center [166, 56] width 64 height 10
click at [184, 54] on div "Select Item" at bounding box center [166, 56] width 64 height 10
click at [181, 58] on div "Select Item" at bounding box center [166, 56] width 64 height 10
click at [188, 57] on div "Select Item" at bounding box center [166, 56] width 64 height 10
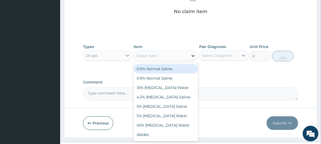
click at [189, 57] on div "Select Item" at bounding box center [166, 56] width 64 height 10
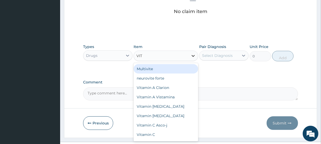
type input "VITA"
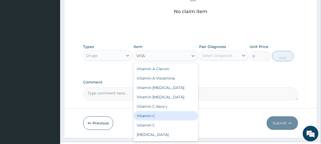
click at [172, 114] on div "Vitamin C" at bounding box center [166, 115] width 64 height 9
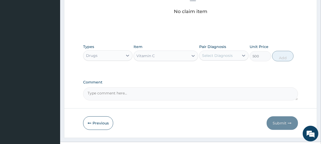
click at [180, 60] on div "Vitamin C" at bounding box center [166, 56] width 64 height 10
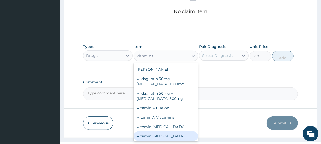
scroll to position [4190, 0]
type input "30"
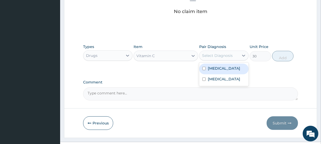
click at [232, 55] on div "Select Diagnosis" at bounding box center [217, 55] width 31 height 5
click at [232, 70] on label "Upper respiratory infection" at bounding box center [224, 68] width 32 height 5
checkbox input "true"
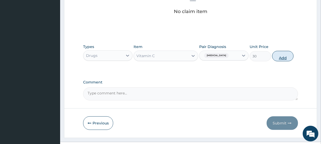
click at [283, 55] on button "Add" at bounding box center [282, 56] width 21 height 10
type input "0"
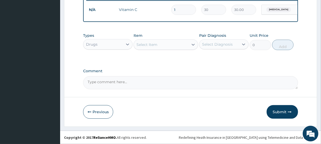
scroll to position [155, 0]
click at [186, 46] on div "Select Item" at bounding box center [161, 45] width 54 height 8
type input "LORAT"
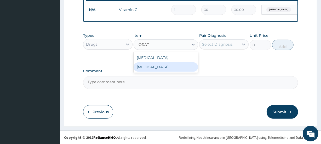
click at [184, 65] on div "Loratadine" at bounding box center [166, 67] width 64 height 9
type input "100"
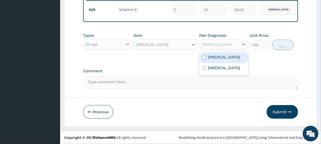
click at [214, 44] on div "Select Diagnosis" at bounding box center [217, 44] width 31 height 5
click at [212, 60] on label "Upper respiratory infection" at bounding box center [224, 57] width 32 height 5
checkbox input "true"
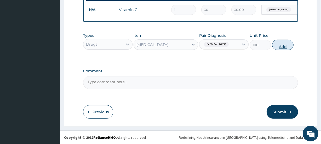
click at [280, 44] on button "Add" at bounding box center [282, 45] width 21 height 10
type input "0"
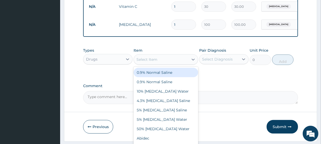
click at [183, 63] on div "Select Item" at bounding box center [161, 59] width 54 height 8
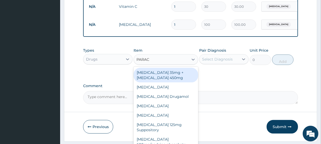
type input "PARACE"
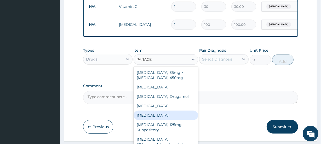
click at [183, 117] on div "Paracetamol" at bounding box center [166, 115] width 64 height 9
type input "30"
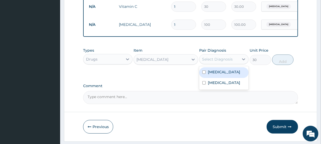
click at [220, 64] on div "Select Diagnosis" at bounding box center [220, 59] width 40 height 8
click at [222, 75] on label "Upper respiratory infection" at bounding box center [224, 72] width 32 height 5
checkbox input "true"
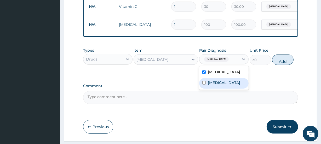
click at [229, 89] on div "Malaria" at bounding box center [223, 83] width 49 height 11
checkbox input "true"
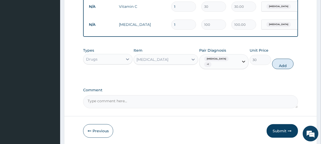
click at [246, 64] on icon at bounding box center [243, 61] width 5 height 5
click at [209, 80] on label "Upper respiratory infection" at bounding box center [224, 77] width 32 height 5
checkbox input "false"
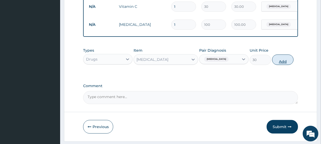
click at [288, 63] on button "Add" at bounding box center [282, 60] width 21 height 10
type input "0"
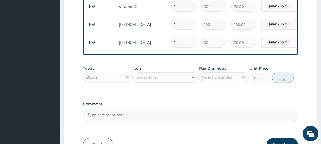
click at [165, 78] on div "Select Item" at bounding box center [161, 78] width 54 height 8
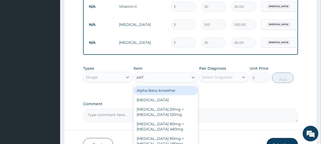
type input "ARTE"
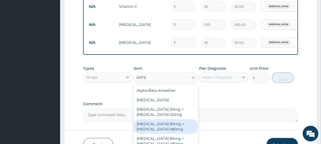
click at [160, 133] on div "Artemether 80mg + Lumefantrine 480mg" at bounding box center [166, 127] width 64 height 15
type input "500"
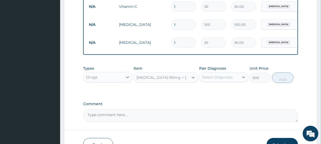
click at [228, 80] on div "Select Diagnosis" at bounding box center [217, 77] width 31 height 5
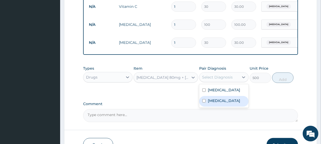
click at [222, 107] on div "Malaria" at bounding box center [223, 101] width 49 height 11
checkbox input "true"
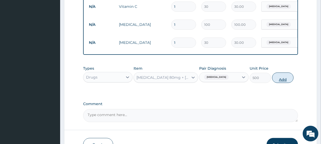
click at [286, 81] on button "Add" at bounding box center [282, 78] width 21 height 10
type input "0"
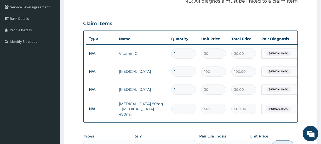
scroll to position [107, 0]
click at [184, 50] on input "1" at bounding box center [183, 54] width 25 height 10
type input "14"
type input "420.00"
type input "14"
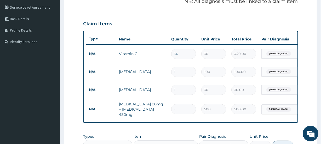
click at [184, 75] on input "1" at bounding box center [183, 72] width 25 height 10
type input "0.00"
type input "5"
type input "500.00"
type input "5"
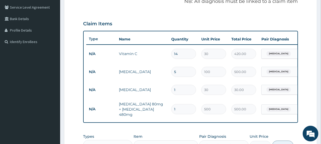
click at [183, 94] on input "1" at bounding box center [183, 90] width 25 height 10
type input "18"
type input "540.00"
type input "18"
click at [181, 112] on input "1" at bounding box center [183, 109] width 25 height 10
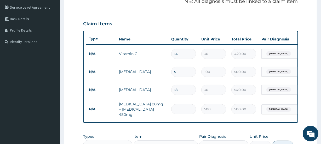
type input "0.00"
type input "6"
type input "3000.00"
type input "7"
type input "3500.00"
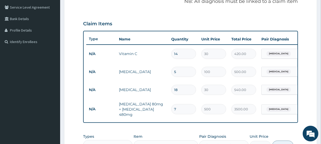
type input "8"
type input "4000.00"
type input "0.00"
type input "6"
type input "3000.00"
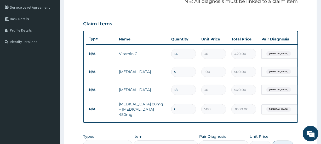
type input "5"
type input "2500.00"
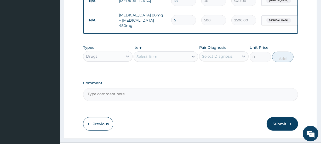
scroll to position [209, 0]
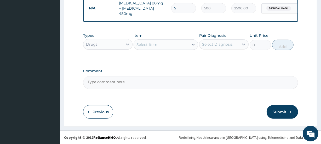
type input "5"
click at [117, 37] on div "Types Drugs" at bounding box center [107, 41] width 49 height 17
click at [117, 41] on div "Drugs" at bounding box center [103, 44] width 40 height 8
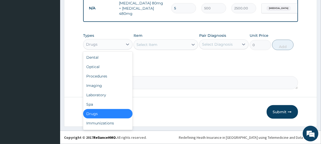
click at [151, 45] on div "Select Item" at bounding box center [147, 44] width 21 height 5
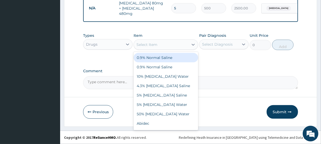
click at [101, 43] on div "Drugs" at bounding box center [103, 44] width 40 height 8
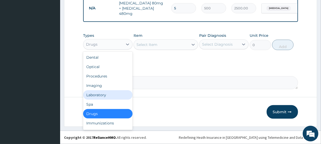
click at [111, 95] on div "Laboratory" at bounding box center [107, 95] width 49 height 9
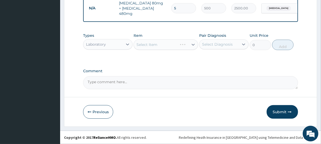
click at [190, 46] on div "Select Item" at bounding box center [166, 45] width 64 height 10
click at [172, 48] on div "Select Item" at bounding box center [166, 45] width 64 height 10
click at [177, 46] on div "Select Item" at bounding box center [155, 45] width 43 height 8
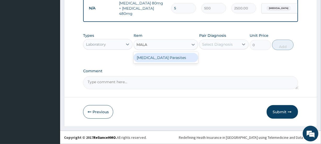
type input "MALAR"
click at [192, 55] on div "Malaria Parasites" at bounding box center [166, 57] width 64 height 9
type input "1500"
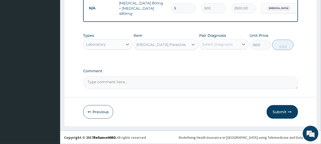
click at [211, 47] on div "Select Diagnosis" at bounding box center [217, 44] width 31 height 5
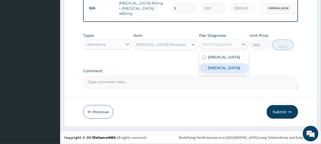
click at [212, 71] on label "Malaria" at bounding box center [224, 67] width 32 height 5
checkbox input "true"
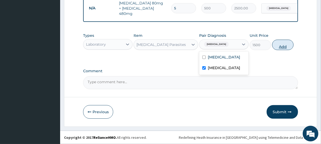
click at [293, 44] on button "Add" at bounding box center [282, 45] width 21 height 10
type input "0"
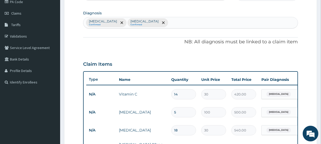
scroll to position [66, 0]
click at [185, 22] on div "Upper respiratory infection Confirmed Malaria Confirmed" at bounding box center [190, 23] width 214 height 11
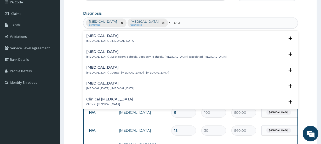
type input "SEPSIS"
click at [94, 40] on p "Systemic infection , Sepsis" at bounding box center [110, 41] width 48 height 4
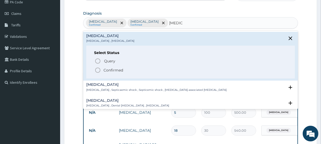
click at [98, 70] on icon "status option filled" at bounding box center [98, 70] width 6 height 6
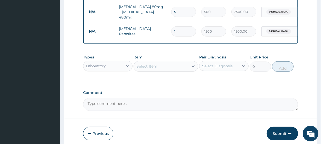
scroll to position [209, 0]
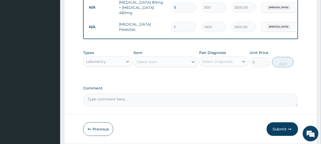
click at [151, 63] on div "Select Item" at bounding box center [147, 61] width 21 height 5
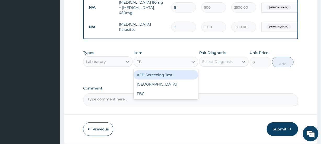
type input "FBC"
click at [153, 80] on div "FBC" at bounding box center [166, 74] width 64 height 9
type input "5000"
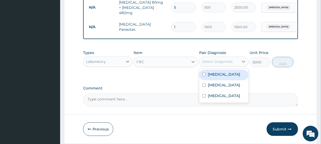
click at [230, 64] on div "Select Diagnosis" at bounding box center [217, 61] width 31 height 5
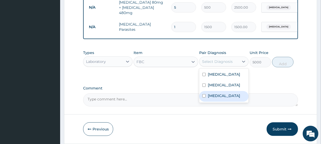
click at [229, 100] on div "Sepsis" at bounding box center [223, 96] width 49 height 11
checkbox input "true"
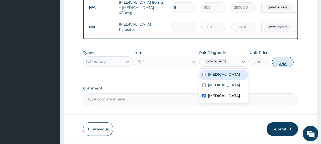
click at [279, 63] on button "Add" at bounding box center [282, 62] width 21 height 10
type input "0"
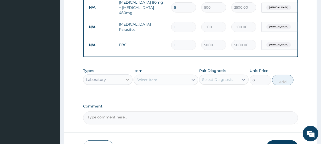
click at [125, 82] on icon at bounding box center [127, 79] width 5 height 5
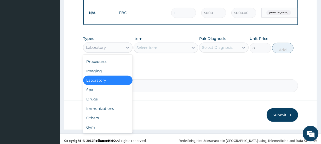
scroll to position [246, 0]
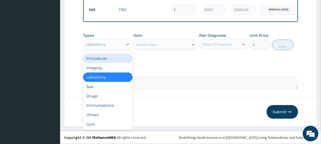
click at [105, 58] on div "Procedures" at bounding box center [107, 58] width 49 height 9
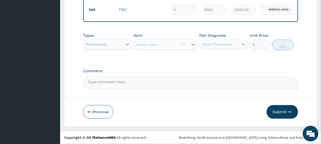
click at [170, 47] on div "Select Item" at bounding box center [166, 45] width 64 height 10
click at [172, 46] on div "Select Item" at bounding box center [166, 45] width 64 height 10
drag, startPoint x: 172, startPoint y: 46, endPoint x: 177, endPoint y: 44, distance: 5.4
click at [172, 46] on div "Select Item" at bounding box center [166, 45] width 64 height 10
click at [177, 42] on div "Select Item" at bounding box center [155, 45] width 43 height 8
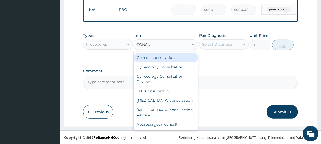
type input "CONSUL"
click at [177, 55] on div "General consultation" at bounding box center [166, 57] width 64 height 9
type input "4000"
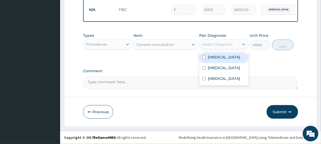
click at [209, 43] on div "Select Diagnosis" at bounding box center [217, 44] width 31 height 5
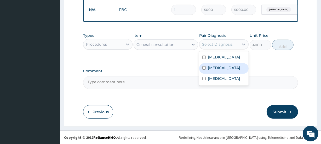
click at [214, 71] on label "Malaria" at bounding box center [224, 67] width 32 height 5
checkbox input "true"
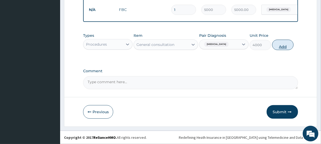
click at [285, 47] on button "Add" at bounding box center [282, 45] width 21 height 10
type input "0"
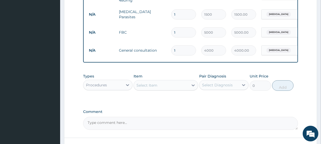
scroll to position [264, 0]
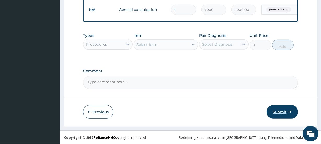
click at [286, 112] on button "Submit" at bounding box center [282, 112] width 31 height 14
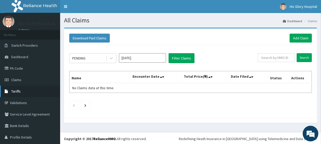
drag, startPoint x: 63, startPoint y: 22, endPoint x: 0, endPoint y: 96, distance: 96.9
drag, startPoint x: 0, startPoint y: 96, endPoint x: 92, endPoint y: 40, distance: 108.1
click at [92, 40] on button "Download Paid Claims" at bounding box center [89, 38] width 41 height 9
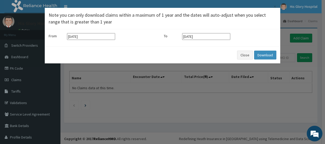
click at [62, 116] on div "× Note you can only download claims within a maximum of 1 year and the dates wi…" at bounding box center [162, 72] width 325 height 144
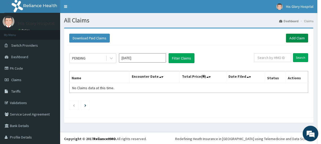
click at [292, 35] on link "Add Claim" at bounding box center [297, 38] width 22 height 9
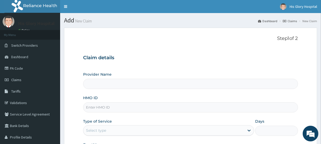
type input "His Glory Hospital"
click at [30, 68] on link "PA Code" at bounding box center [30, 69] width 60 height 12
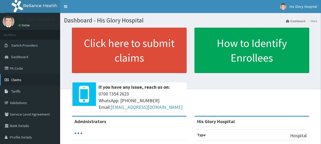
click at [24, 80] on link "Claims" at bounding box center [30, 80] width 60 height 12
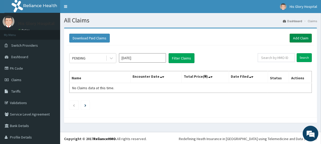
click at [302, 37] on link "Add Claim" at bounding box center [301, 38] width 22 height 9
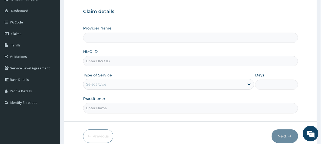
scroll to position [47, 0]
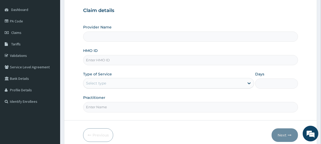
click at [140, 58] on input "HMO ID" at bounding box center [190, 60] width 215 height 10
type input "His Glory Hospital"
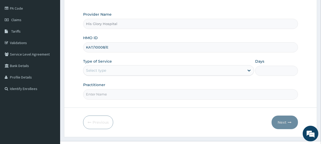
scroll to position [70, 0]
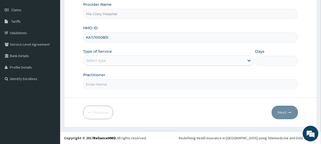
type input "KAT/10008/E"
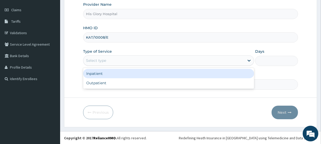
click at [141, 62] on div "Select type" at bounding box center [163, 61] width 161 height 8
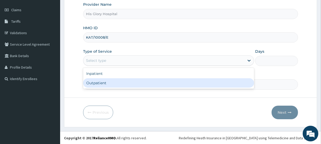
click at [138, 83] on div "Outpatient" at bounding box center [168, 82] width 171 height 9
type input "1"
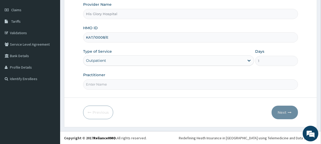
click at [134, 87] on input "Practitioner" at bounding box center [190, 85] width 215 height 10
click at [139, 75] on div "Practitioner" at bounding box center [190, 80] width 215 height 17
click at [138, 80] on input "Practitioner" at bounding box center [190, 85] width 215 height 10
click at [120, 86] on input "Practitioner" at bounding box center [190, 85] width 215 height 10
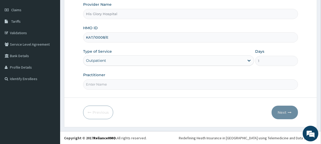
type input "NNAMANI KINGSLEY"
click at [288, 112] on icon "button" at bounding box center [290, 113] width 4 height 4
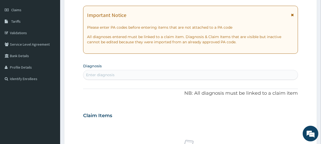
click at [293, 14] on icon at bounding box center [292, 15] width 3 height 4
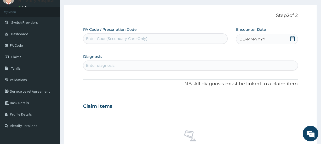
scroll to position [22, 0]
click at [266, 40] on div "DD-MM-YYYY" at bounding box center [267, 40] width 62 height 10
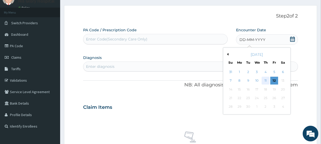
click at [269, 80] on div "11" at bounding box center [266, 81] width 8 height 8
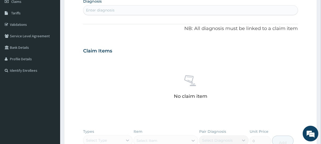
scroll to position [70, 0]
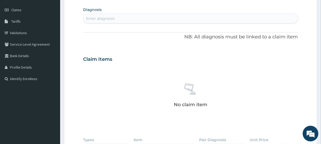
click at [94, 17] on div "Enter diagnosis" at bounding box center [100, 18] width 29 height 5
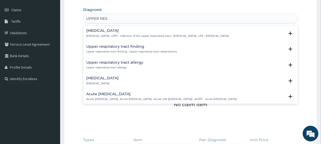
type input "UPPER RESP"
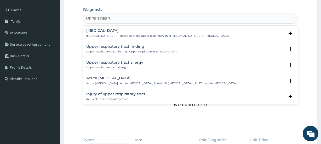
click at [150, 33] on div "Upper respiratory infection Upper respiratory infection , URTI - Infection of t…" at bounding box center [157, 33] width 143 height 9
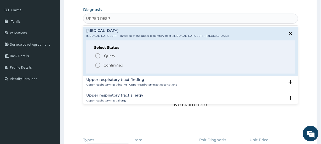
click at [133, 66] on span "Confirmed" at bounding box center [191, 65] width 192 height 6
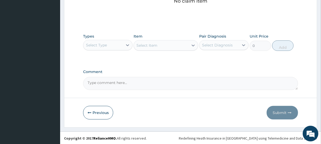
scroll to position [176, 0]
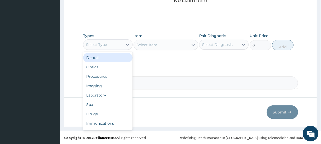
click at [116, 42] on div "Select Type" at bounding box center [103, 45] width 40 height 8
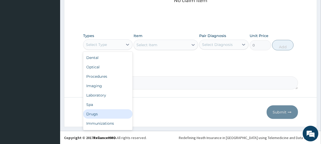
click at [123, 115] on div "Drugs" at bounding box center [107, 114] width 49 height 9
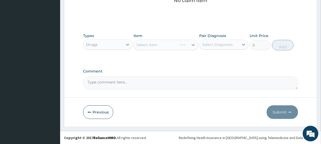
click at [165, 48] on div "Select Item" at bounding box center [166, 45] width 64 height 10
click at [180, 45] on div "Select Item" at bounding box center [166, 45] width 64 height 10
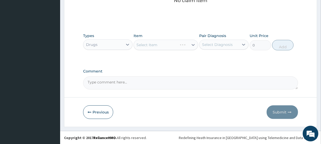
click at [182, 46] on div "Select Item" at bounding box center [166, 45] width 64 height 10
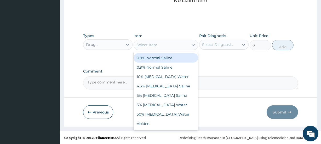
click at [182, 46] on div "Select Item" at bounding box center [161, 45] width 54 height 8
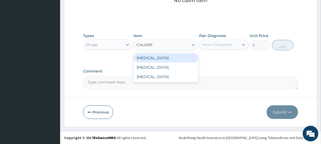
type input "CHLORPH"
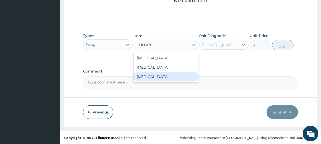
click at [158, 78] on div "Chlorpheniramine" at bounding box center [166, 76] width 64 height 9
type input "60"
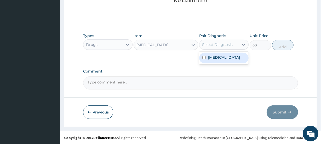
click at [203, 44] on div "Select Diagnosis" at bounding box center [217, 44] width 31 height 5
click at [209, 59] on label "Upper respiratory infection" at bounding box center [224, 57] width 32 height 5
checkbox input "true"
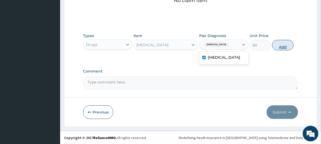
click at [280, 45] on button "Add" at bounding box center [282, 45] width 21 height 10
type input "0"
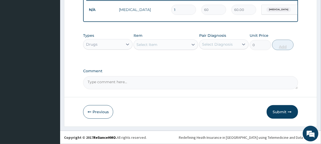
scroll to position [155, 0]
click at [177, 44] on div "Select Item" at bounding box center [161, 45] width 54 height 8
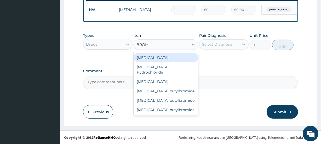
type input "BROMH"
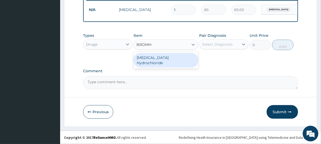
click at [173, 59] on div "Bromhexine Hydrochloride" at bounding box center [166, 60] width 64 height 15
type input "2500"
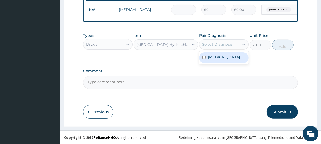
click at [218, 45] on div "Select Diagnosis" at bounding box center [217, 44] width 31 height 5
click at [221, 57] on label "Upper respiratory infection" at bounding box center [224, 57] width 32 height 5
checkbox input "true"
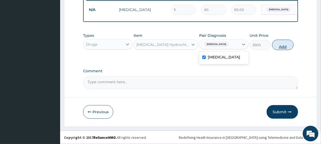
click at [282, 43] on button "Add" at bounding box center [282, 45] width 21 height 10
type input "0"
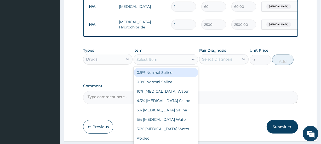
click at [178, 64] on div "Select Item" at bounding box center [161, 59] width 54 height 8
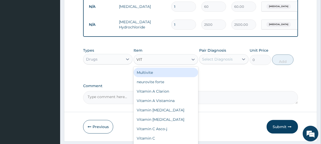
type input "VITA"
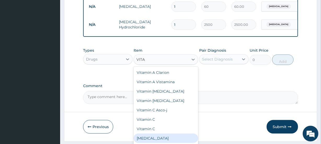
scroll to position [8, 0]
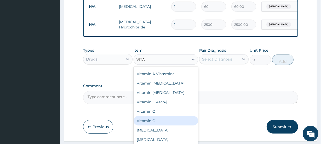
click at [163, 123] on div "Vitamin C" at bounding box center [166, 120] width 64 height 9
type input "30"
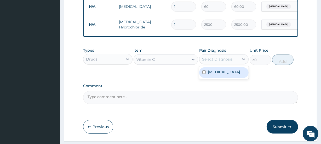
click at [227, 60] on div "Select Diagnosis" at bounding box center [220, 59] width 40 height 8
click at [226, 75] on label "Upper respiratory infection" at bounding box center [224, 72] width 32 height 5
checkbox input "true"
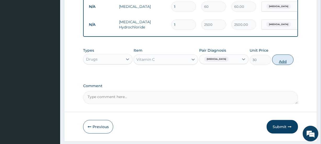
click at [284, 63] on button "Add" at bounding box center [282, 60] width 21 height 10
type input "0"
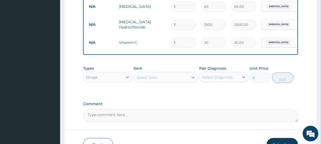
click at [170, 86] on div "Types Drugs Item Select Item Pair Diagnosis Select Diagnosis Unit Price 0 Add" at bounding box center [190, 74] width 215 height 22
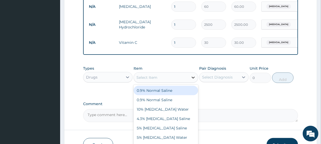
click at [189, 82] on div at bounding box center [193, 77] width 9 height 9
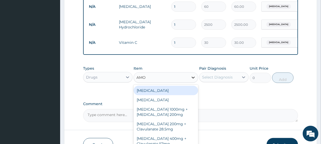
type input "AMOX"
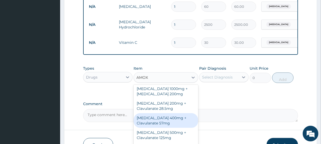
scroll to position [0, 0]
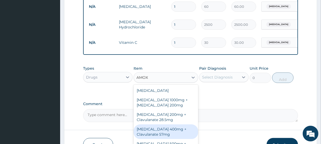
click at [165, 136] on div "Amoxicillin 400mg + Clavulanate 57mg" at bounding box center [166, 132] width 64 height 15
type input "5500"
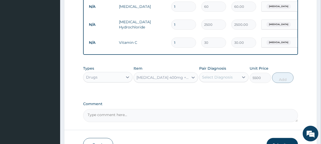
click at [206, 79] on div "Select Diagnosis" at bounding box center [217, 77] width 31 height 5
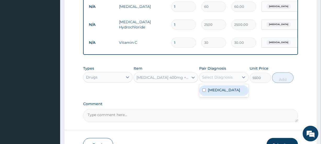
click at [212, 93] on label "Upper respiratory infection" at bounding box center [224, 90] width 32 height 5
checkbox input "true"
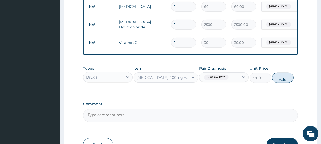
click at [278, 79] on button "Add" at bounding box center [282, 78] width 21 height 10
type input "0"
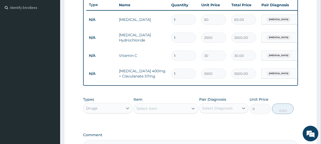
scroll to position [131, 0]
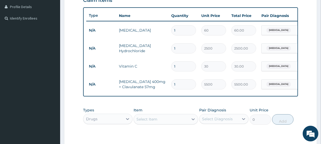
click at [182, 28] on input "1" at bounding box center [183, 30] width 25 height 10
click at [182, 29] on input "1" at bounding box center [183, 30] width 25 height 10
type input "0.00"
type input "8"
type input "480.00"
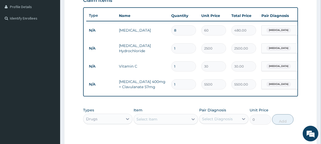
type input "8"
click at [188, 44] on input "1" at bounding box center [183, 48] width 25 height 10
click at [186, 69] on input "1" at bounding box center [183, 66] width 25 height 10
type input "14"
type input "420.00"
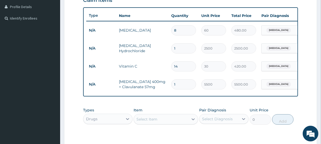
type input "14"
click at [185, 86] on input "1" at bounding box center [183, 85] width 25 height 10
type input "0.00"
type input "7"
type input "38500.00"
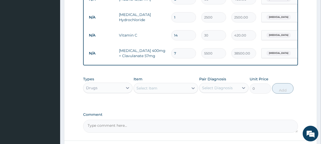
scroll to position [178, 0]
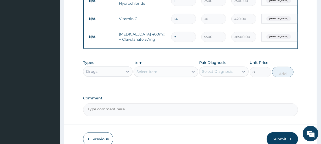
type input "7"
click at [98, 76] on div "Drugs" at bounding box center [103, 71] width 40 height 8
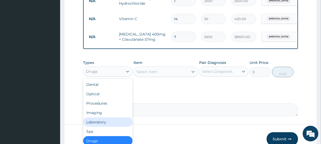
scroll to position [18, 0]
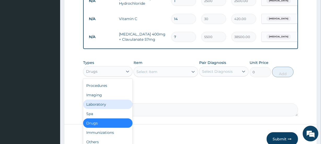
click at [110, 109] on div "Laboratory" at bounding box center [107, 104] width 49 height 9
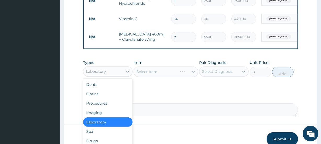
click at [105, 73] on div "Laboratory" at bounding box center [96, 71] width 20 height 5
click at [104, 107] on div "Procedures" at bounding box center [107, 103] width 49 height 9
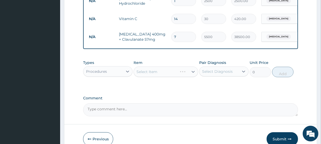
click at [184, 69] on div "Item Select Item" at bounding box center [166, 68] width 64 height 17
click at [185, 72] on div "Select Item" at bounding box center [166, 72] width 64 height 10
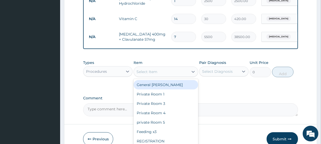
click at [185, 73] on div "Select Item" at bounding box center [161, 72] width 54 height 8
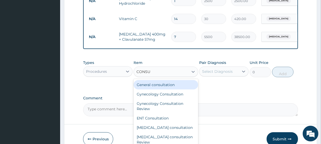
type input "CONSUL"
click at [193, 85] on div "General consultation Gynecology Consultation Gynecology Consultation Review ENT…" at bounding box center [166, 118] width 64 height 78
click at [176, 88] on div "General consultation" at bounding box center [166, 84] width 64 height 9
type input "4000"
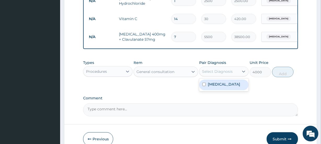
click at [216, 74] on div "Select Diagnosis" at bounding box center [217, 71] width 31 height 5
click at [222, 87] on label "Upper respiratory infection" at bounding box center [224, 84] width 32 height 5
checkbox input "true"
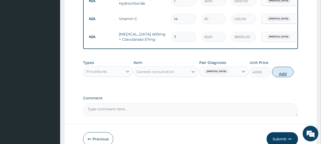
click at [287, 77] on button "Add" at bounding box center [282, 72] width 21 height 10
type input "0"
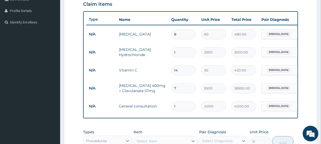
scroll to position [131, 0]
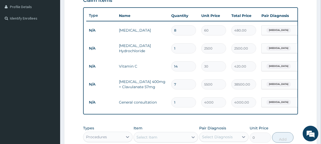
click at [178, 85] on input "7" at bounding box center [183, 85] width 25 height 10
type input "0.00"
type input "1"
type input "5500.00"
type input "0.00"
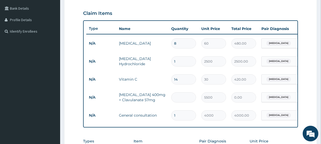
scroll to position [119, 0]
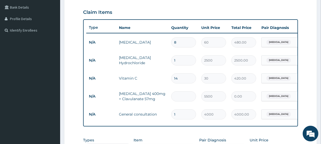
click at [181, 99] on input "number" at bounding box center [183, 97] width 25 height 10
type input "1"
type input "5500.00"
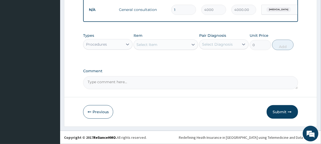
scroll to position [227, 0]
type input "1"
click at [288, 112] on icon "button" at bounding box center [290, 112] width 4 height 4
